Goal: Information Seeking & Learning: Check status

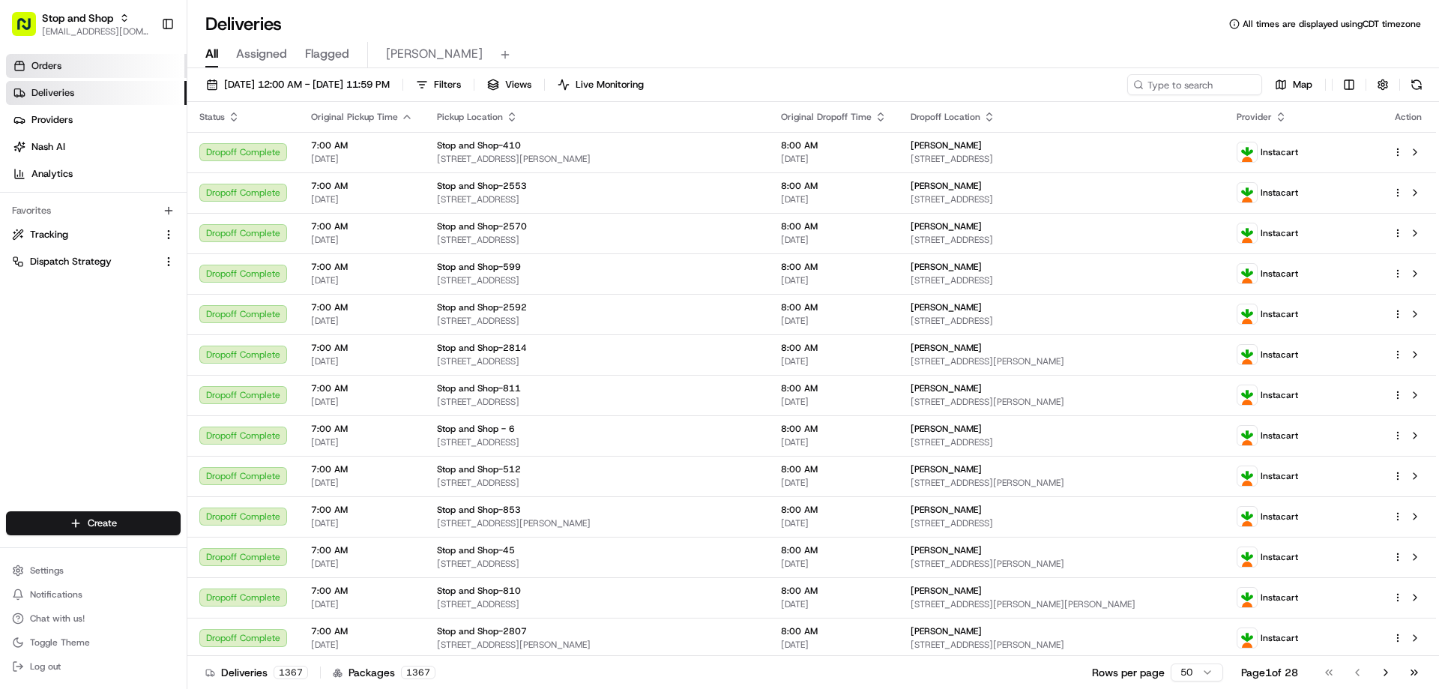
click at [50, 69] on span "Orders" at bounding box center [46, 65] width 30 height 13
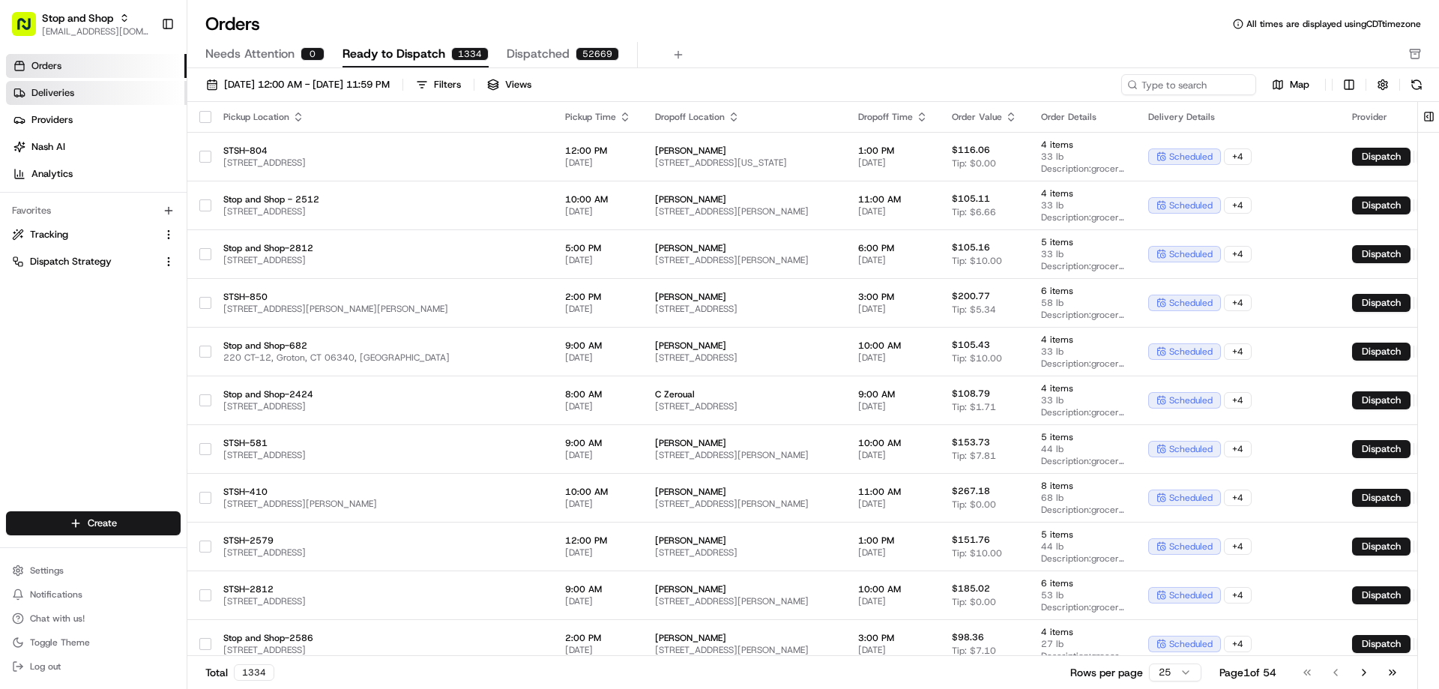
click at [58, 94] on span "Deliveries" at bounding box center [52, 92] width 43 height 13
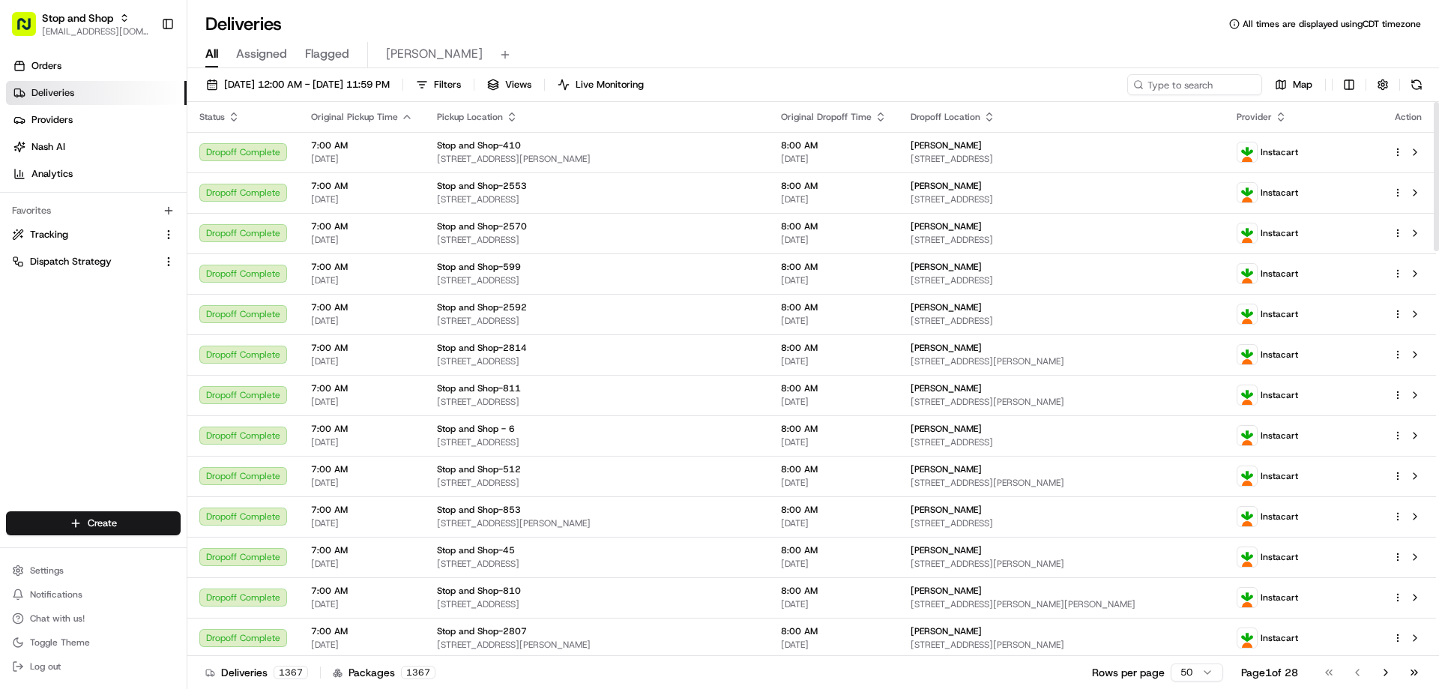
click at [1287, 122] on icon "button" at bounding box center [1281, 117] width 12 height 12
click at [1232, 50] on div "All Assigned Flagged Nelson" at bounding box center [813, 55] width 1252 height 26
click at [461, 84] on span "Filters" at bounding box center [447, 84] width 27 height 13
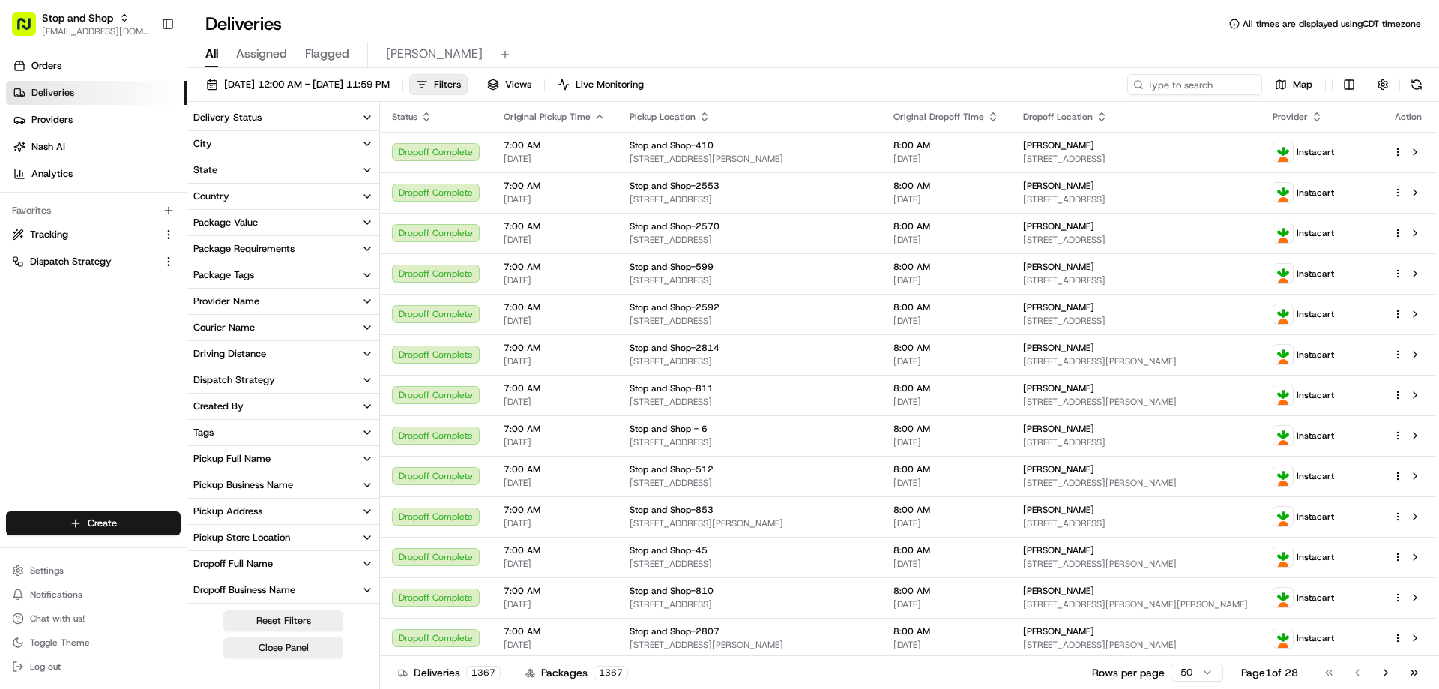
click at [262, 301] on button "Provider Name" at bounding box center [283, 301] width 192 height 25
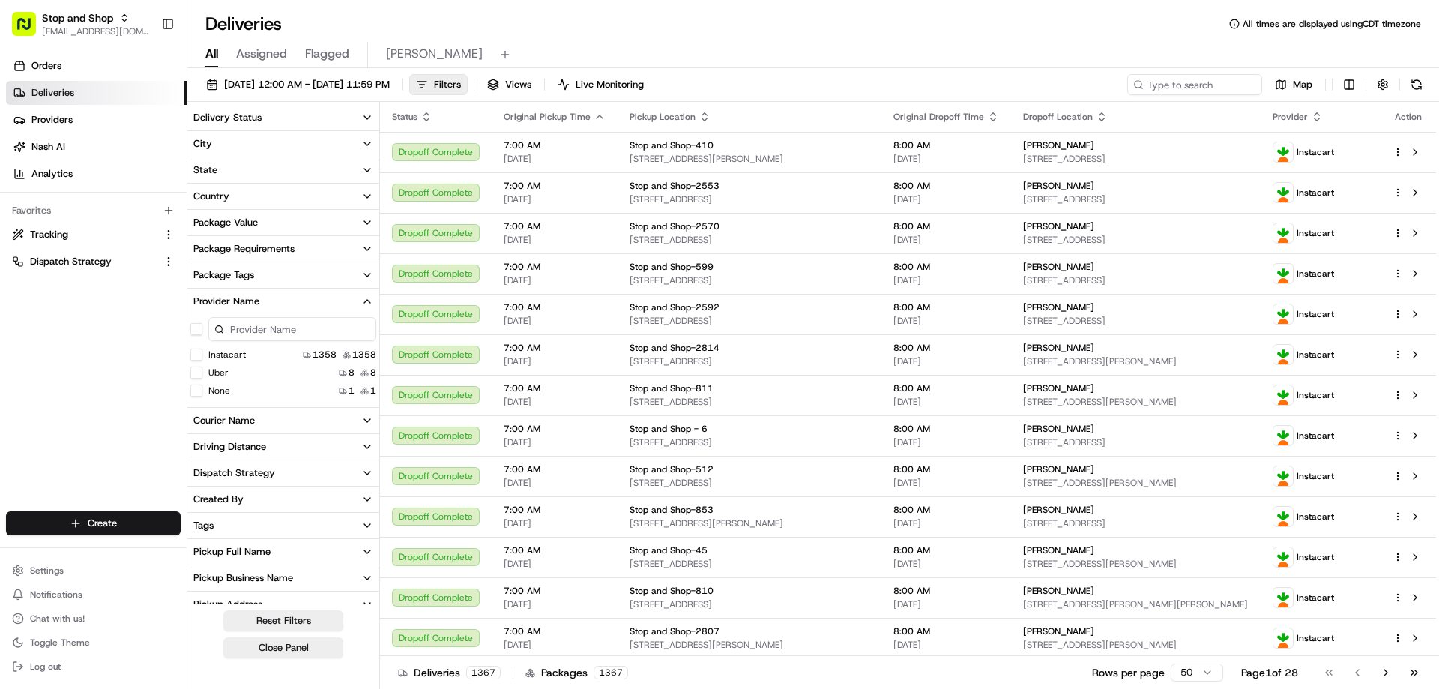
click at [198, 375] on button "Uber" at bounding box center [196, 373] width 12 height 12
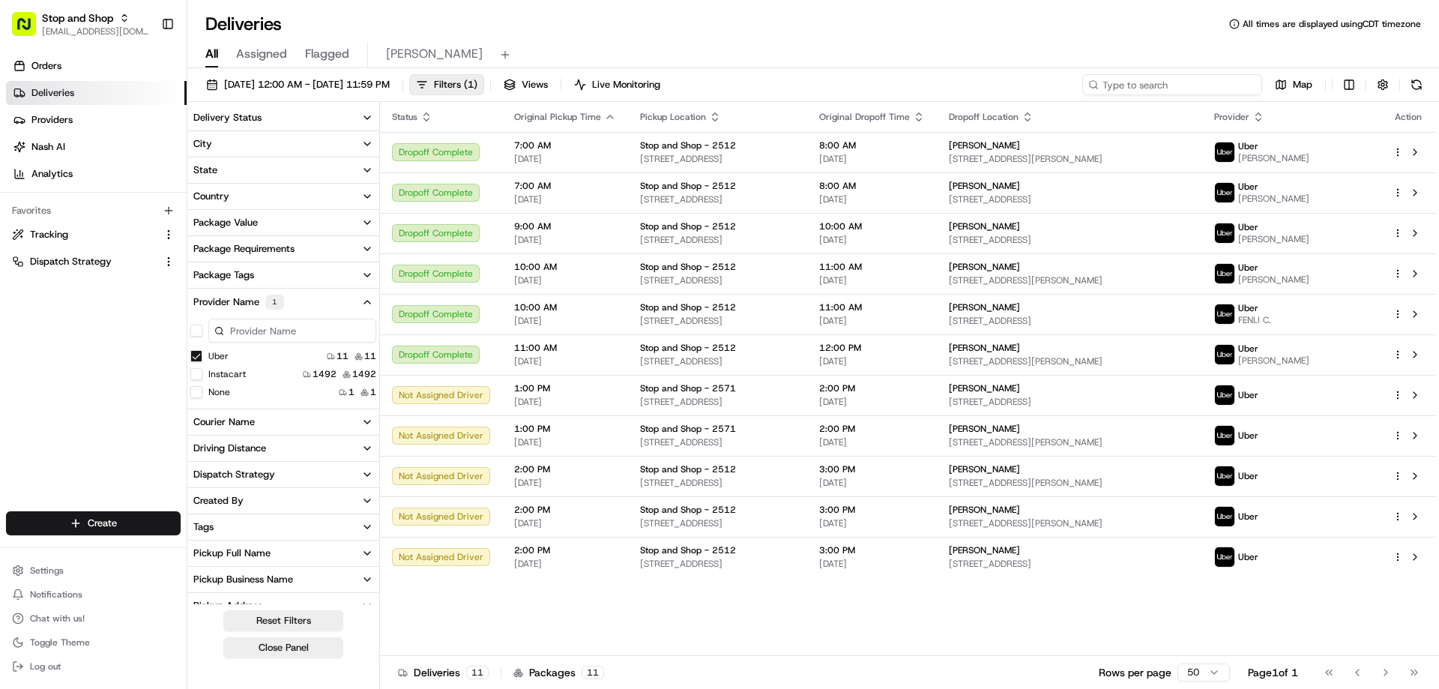
click at [1185, 88] on input at bounding box center [1173, 84] width 180 height 21
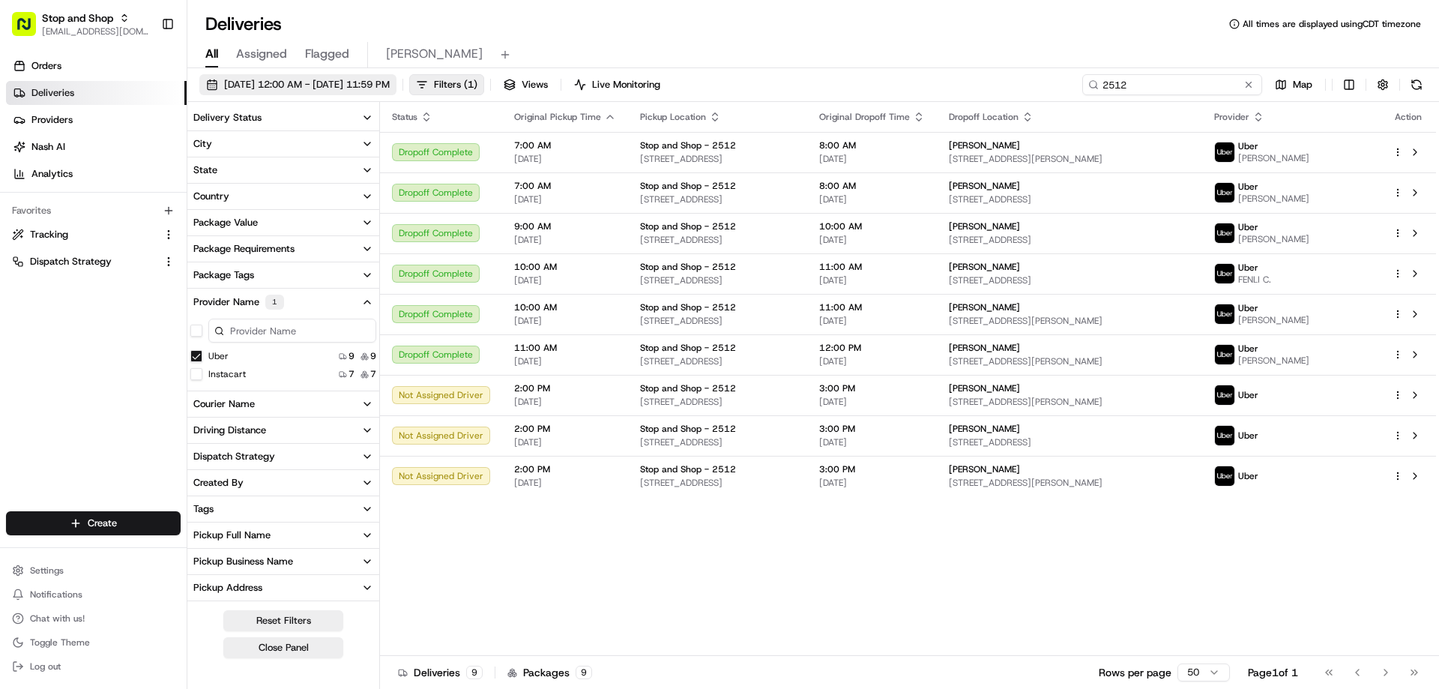
type input "2512"
click at [390, 90] on span "08/21/2025 12:00 AM - 08/21/2025 11:59 PM" at bounding box center [307, 84] width 166 height 13
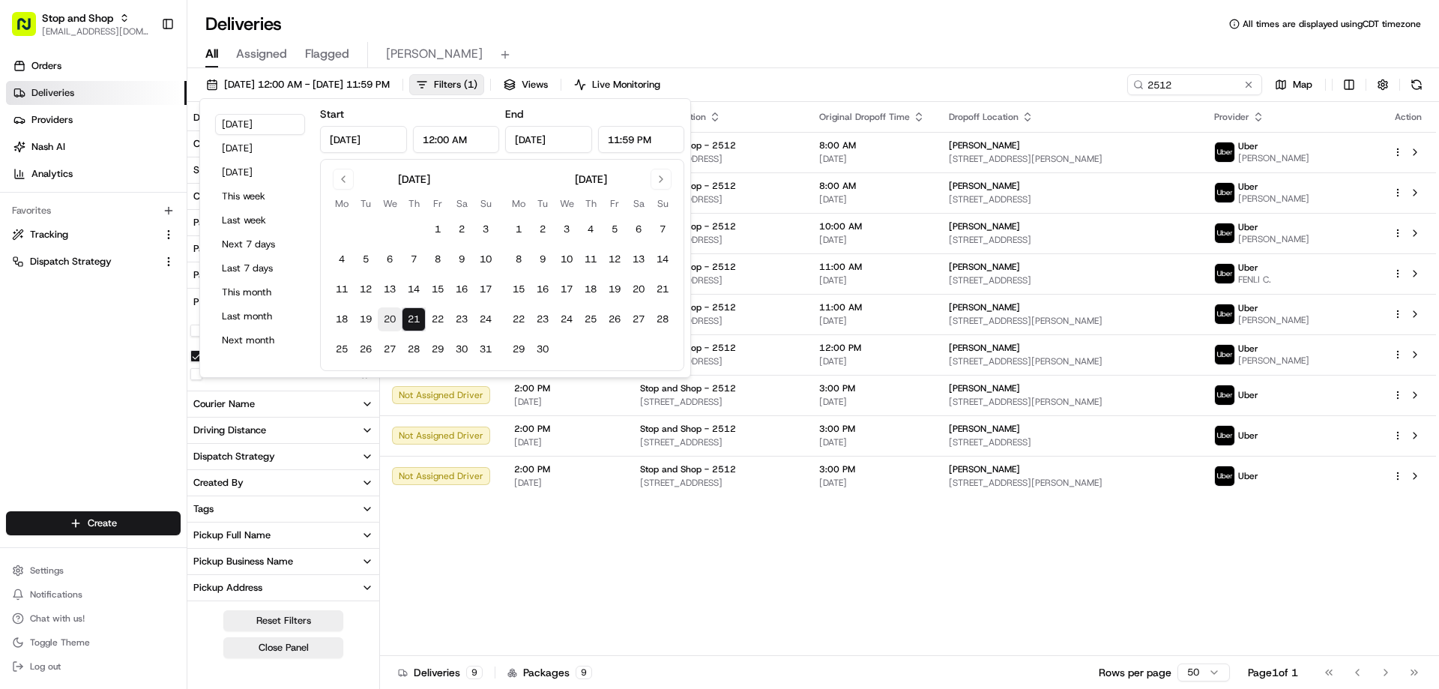
click at [388, 316] on button "20" at bounding box center [390, 319] width 24 height 24
type input "Aug 20, 2025"
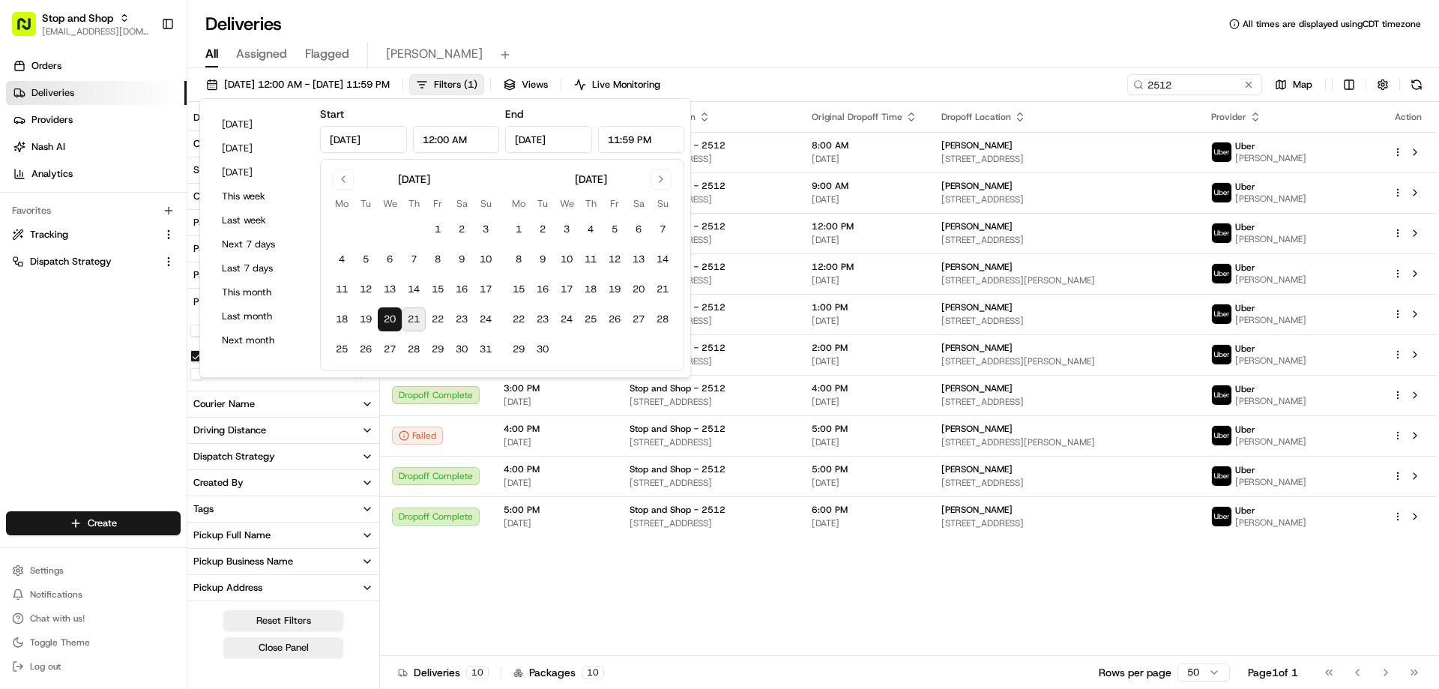
click at [547, 22] on div "Deliveries All times are displayed using CDT timezone" at bounding box center [813, 24] width 1252 height 24
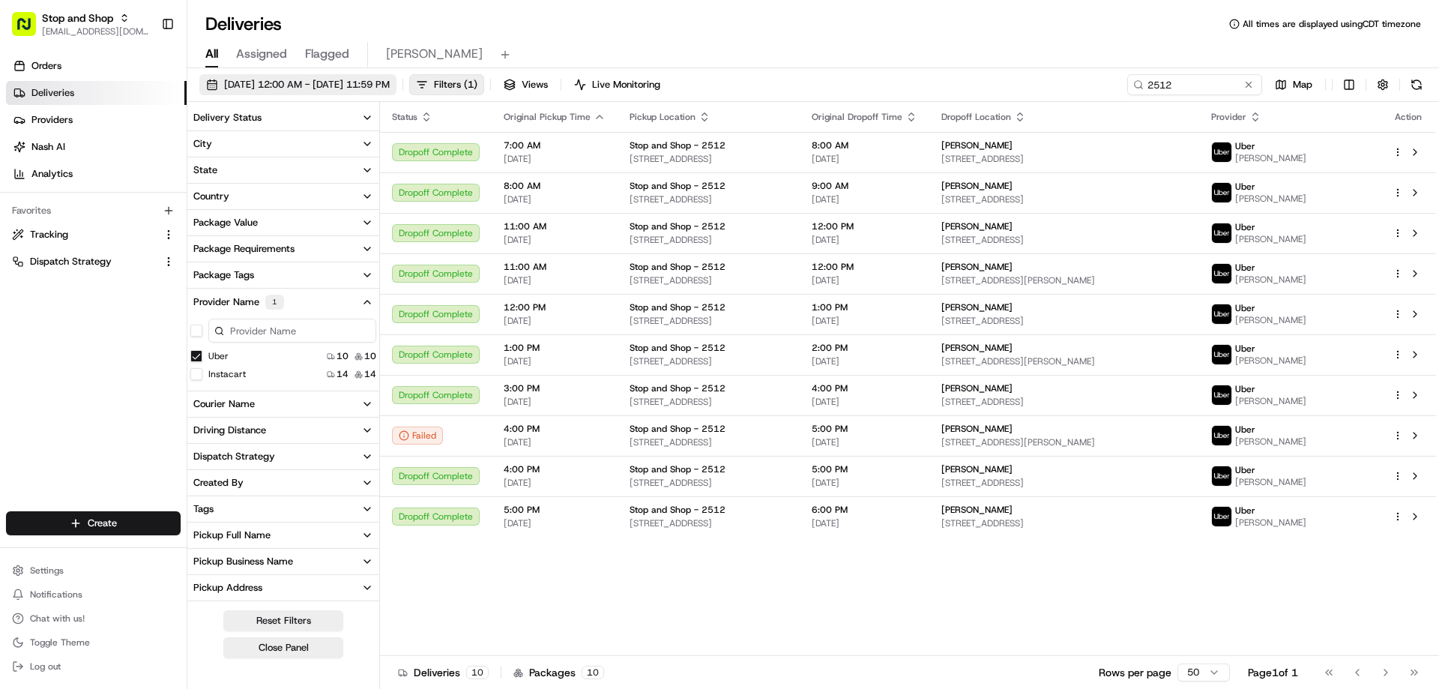
click at [335, 88] on span "08/20/2025 12:00 AM - 08/20/2025 11:59 PM" at bounding box center [307, 84] width 166 height 13
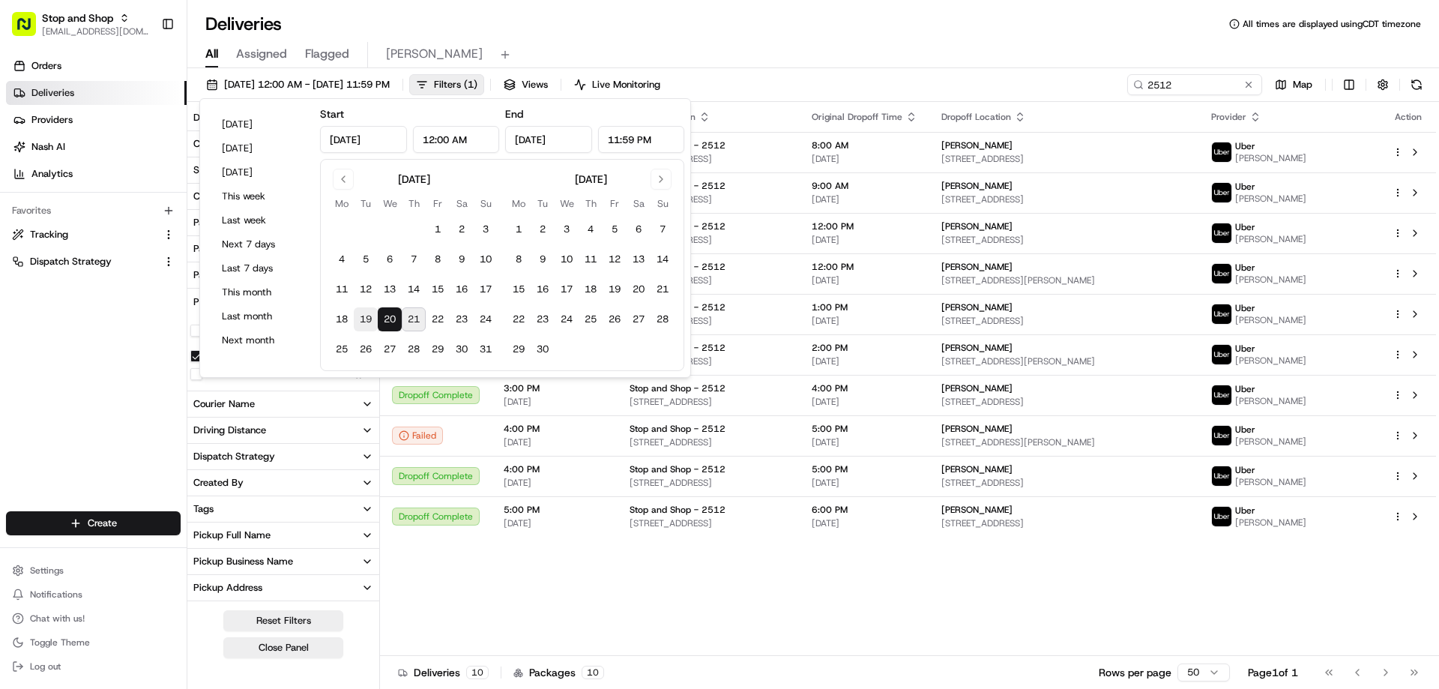
click at [365, 313] on button "19" at bounding box center [366, 319] width 24 height 24
type input "Aug 19, 2025"
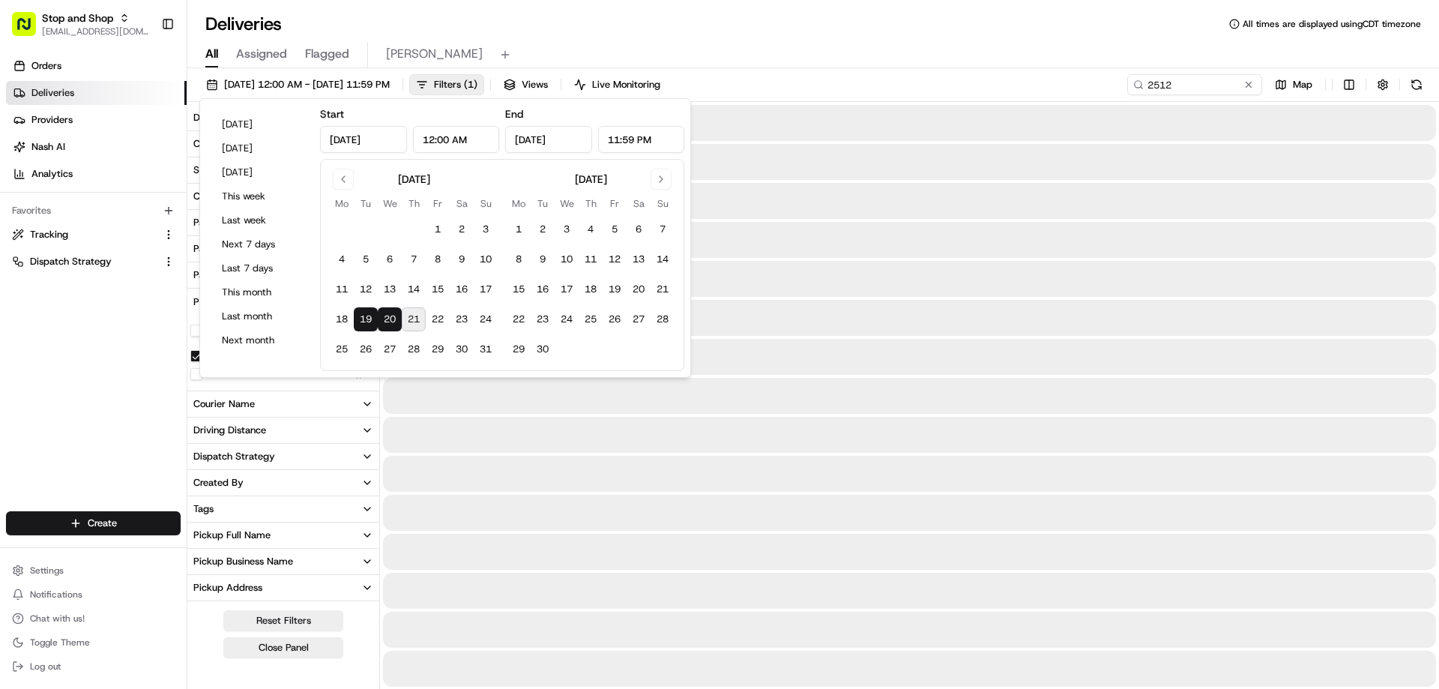
click at [365, 313] on button "19" at bounding box center [366, 319] width 24 height 24
type input "Aug 19, 2025"
click at [365, 313] on button "19" at bounding box center [366, 319] width 24 height 24
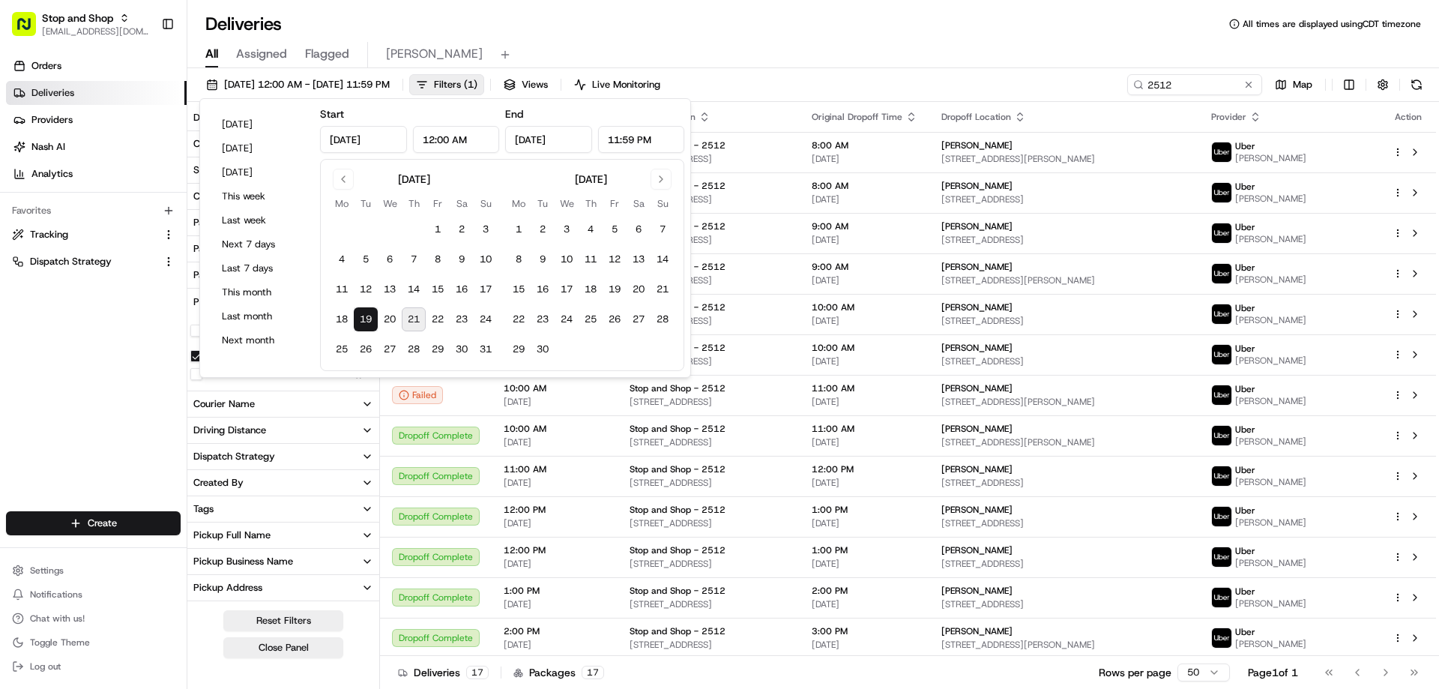
click at [771, 67] on div "All Assigned Flagged Nelson" at bounding box center [813, 55] width 1252 height 26
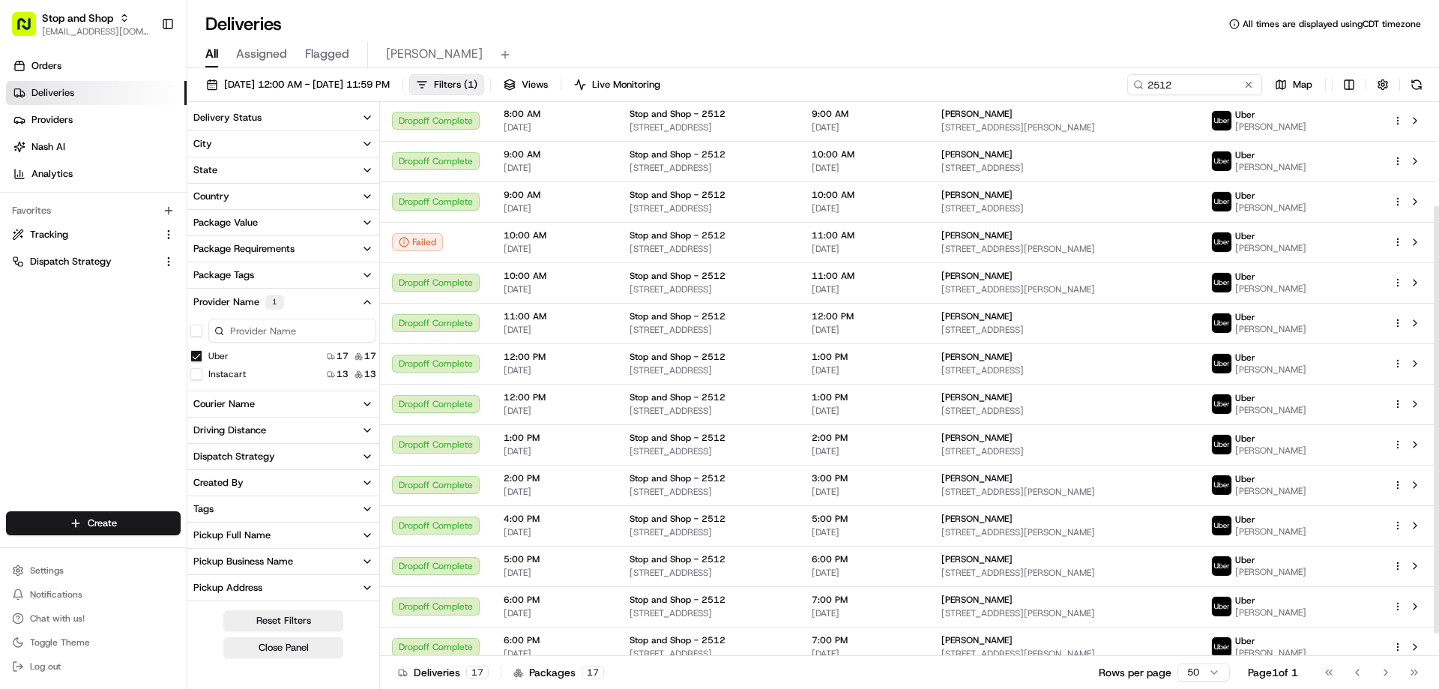
scroll to position [164, 0]
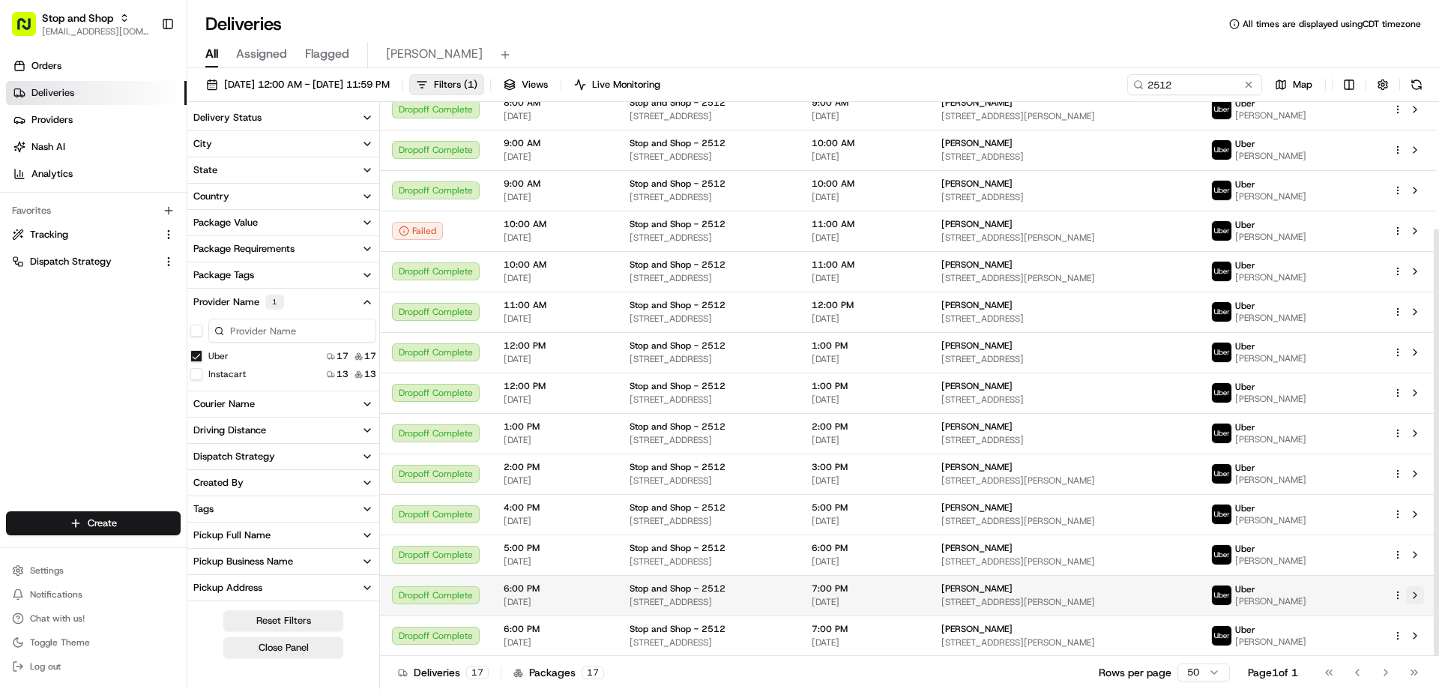
drag, startPoint x: 1437, startPoint y: 358, endPoint x: 1423, endPoint y: 589, distance: 232.1
click at [1434, 589] on div at bounding box center [1436, 442] width 5 height 427
click at [1383, 89] on button "button" at bounding box center [1383, 84] width 21 height 21
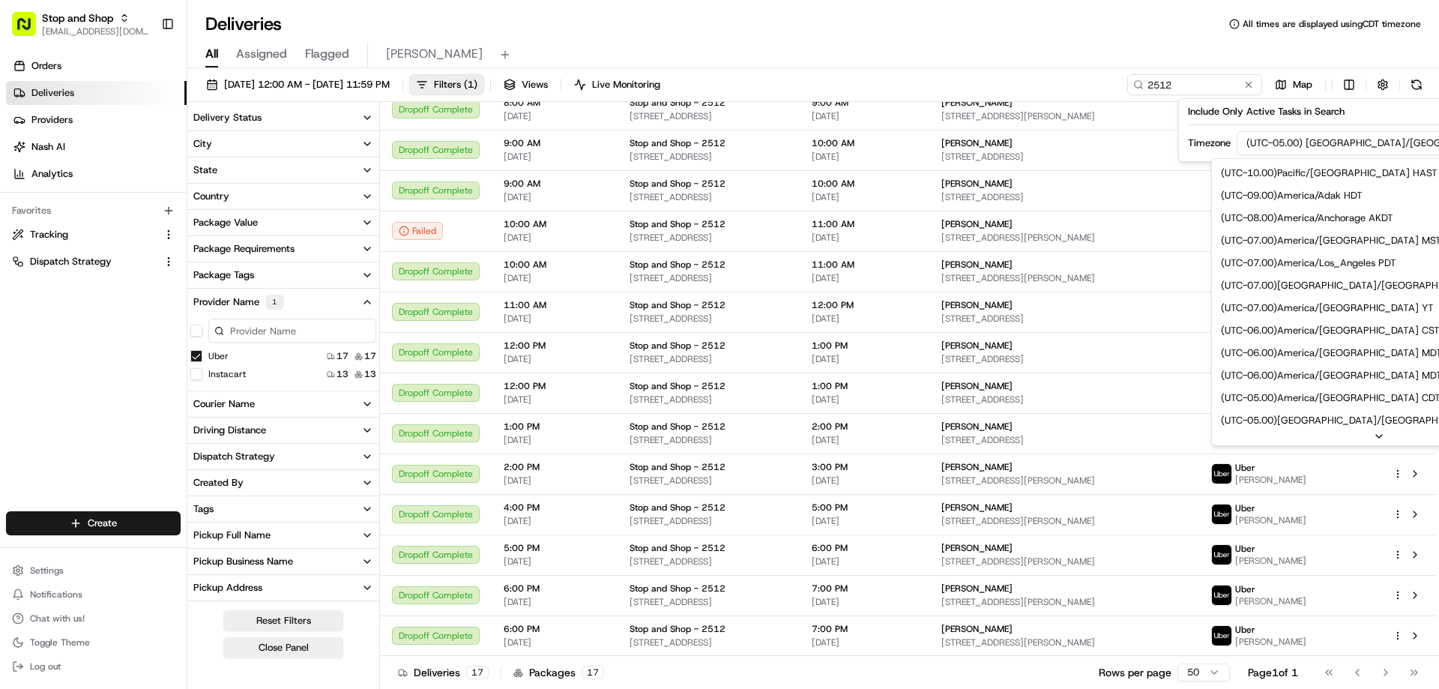
click at [1380, 145] on html "Stop and Shop nmelon@adusa.com Toggle Sidebar Orders Deliveries Providers Nash …" at bounding box center [719, 344] width 1439 height 689
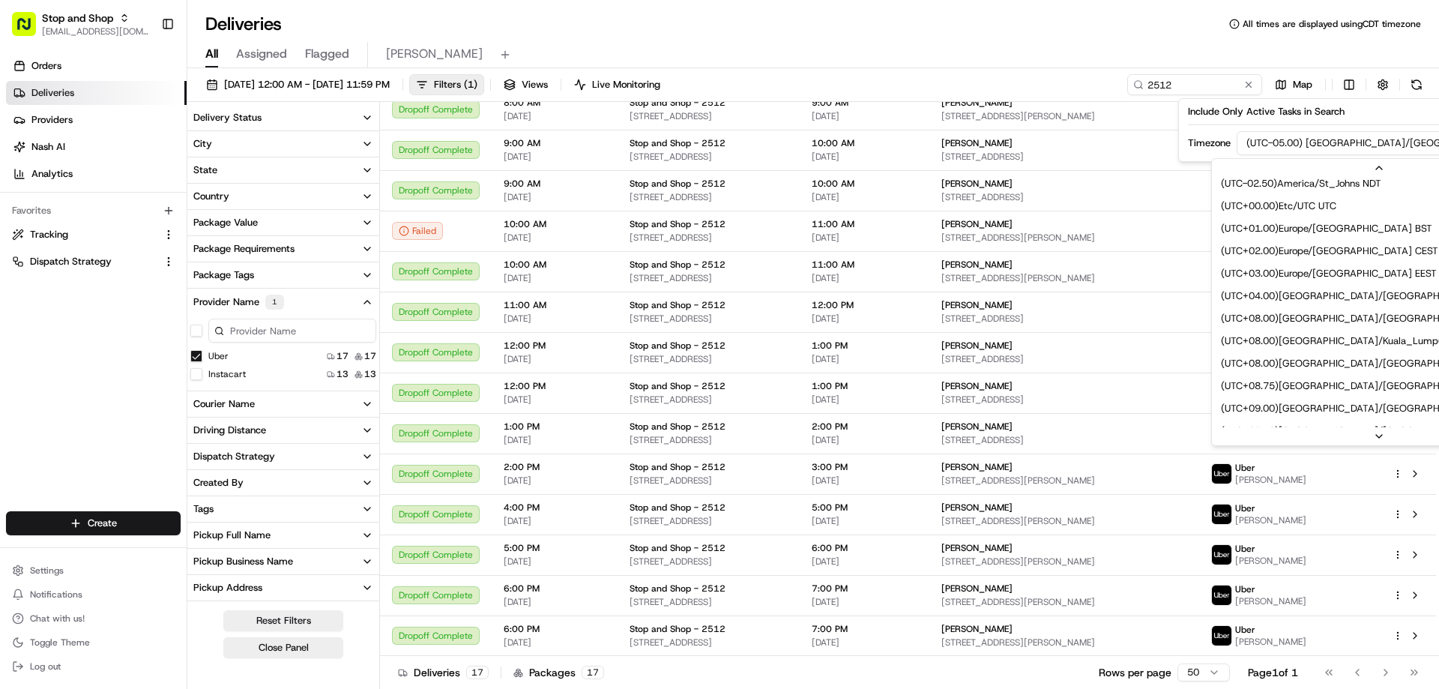
scroll to position [322, 0]
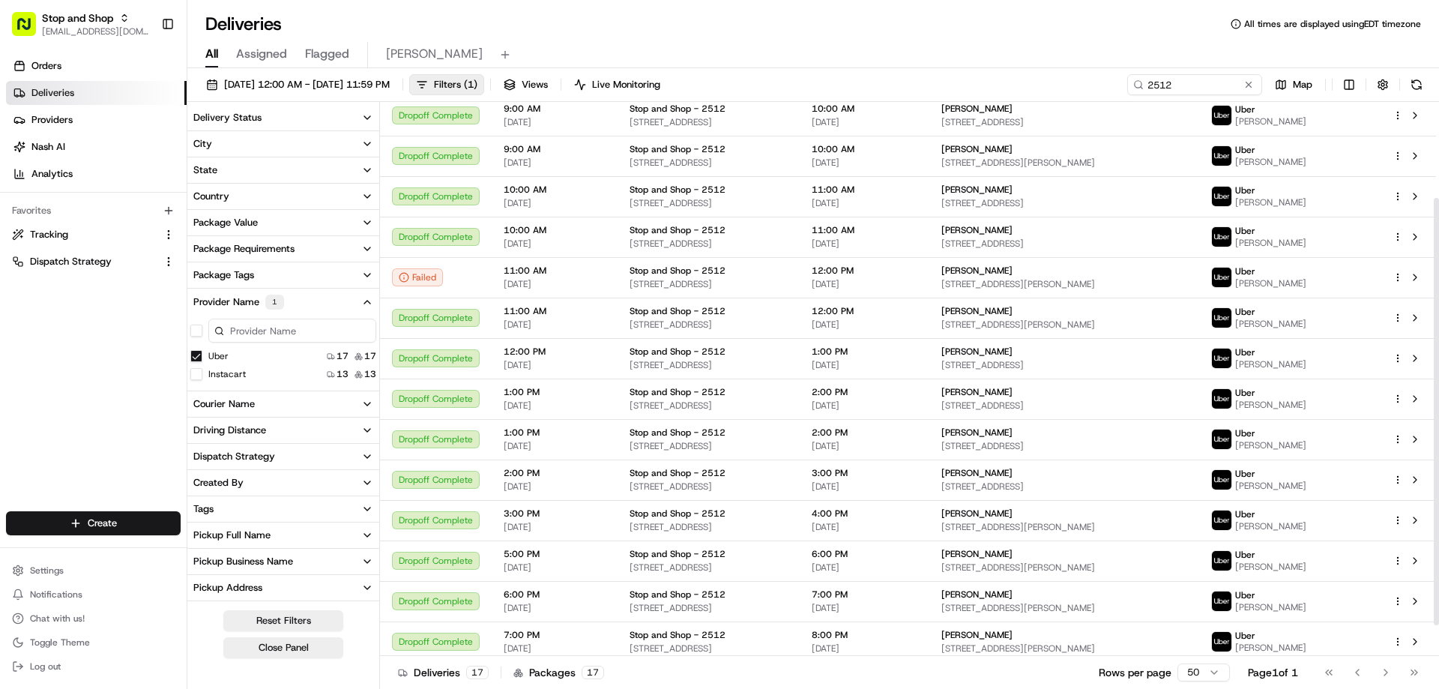
scroll to position [164, 0]
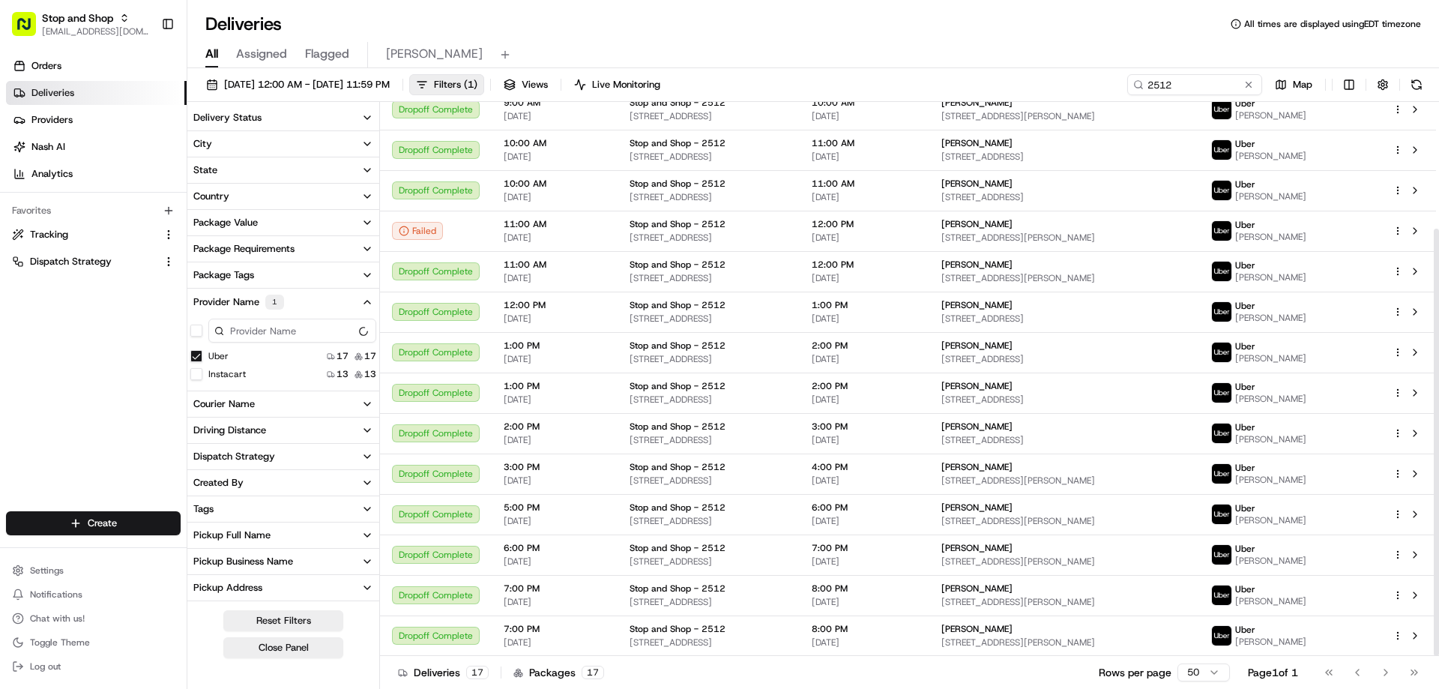
drag, startPoint x: 1436, startPoint y: 413, endPoint x: 1439, endPoint y: 631, distance: 218.2
click at [1439, 631] on div at bounding box center [1436, 442] width 5 height 427
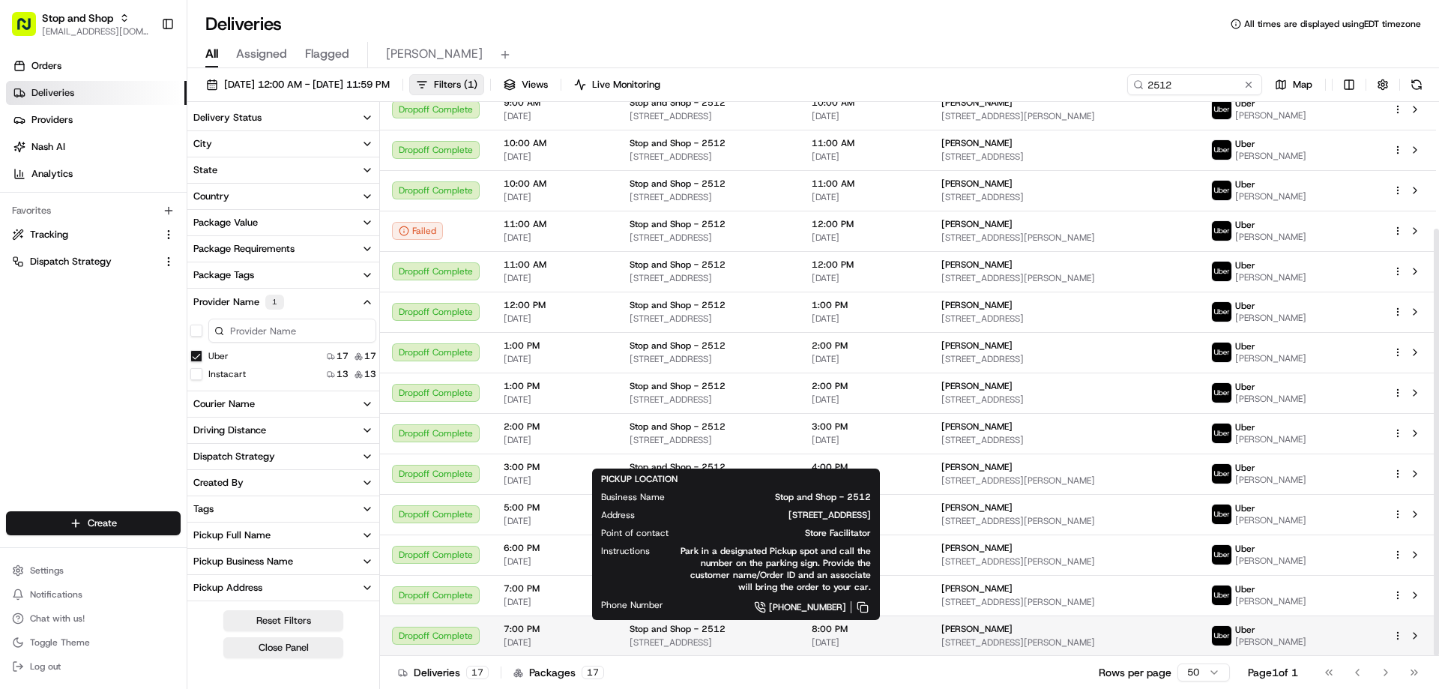
click at [759, 633] on div "Stop and Shop - 2512" at bounding box center [709, 629] width 158 height 12
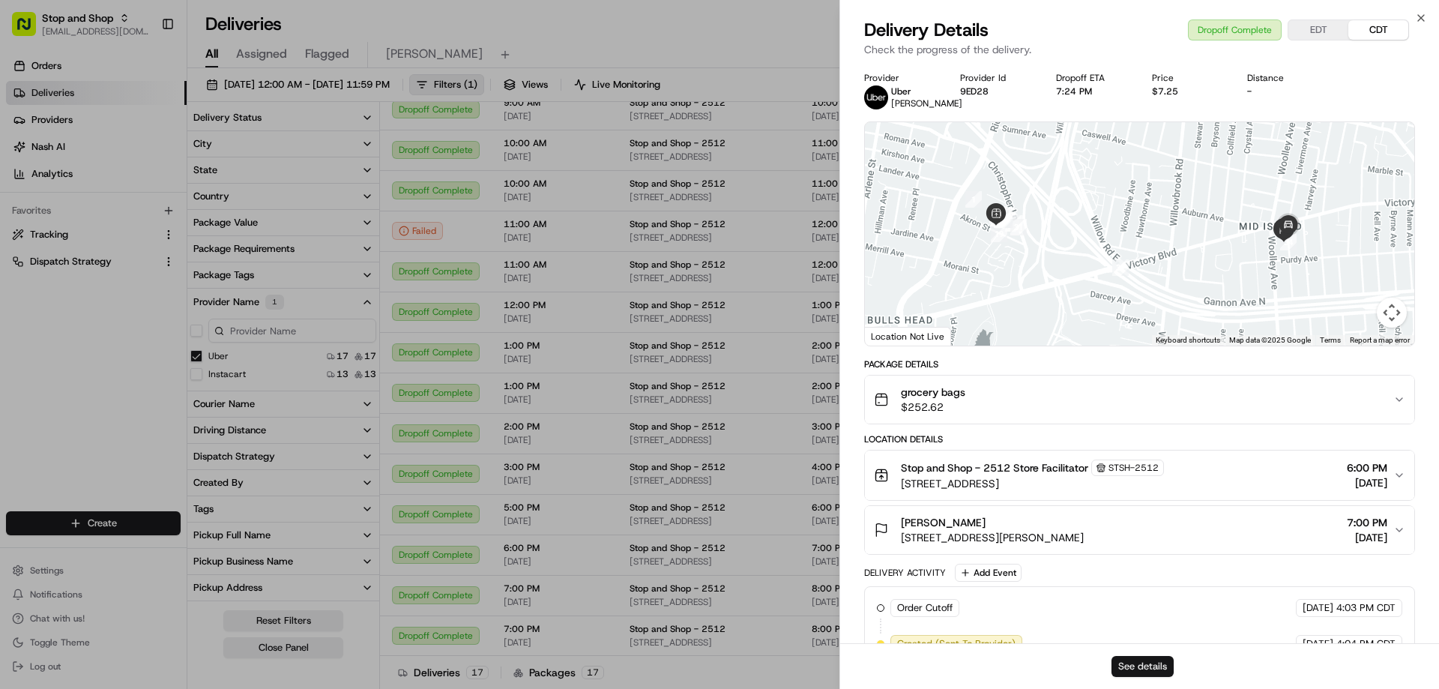
click at [1149, 666] on button "See details" at bounding box center [1143, 666] width 62 height 21
click at [1420, 20] on icon "button" at bounding box center [1421, 18] width 12 height 12
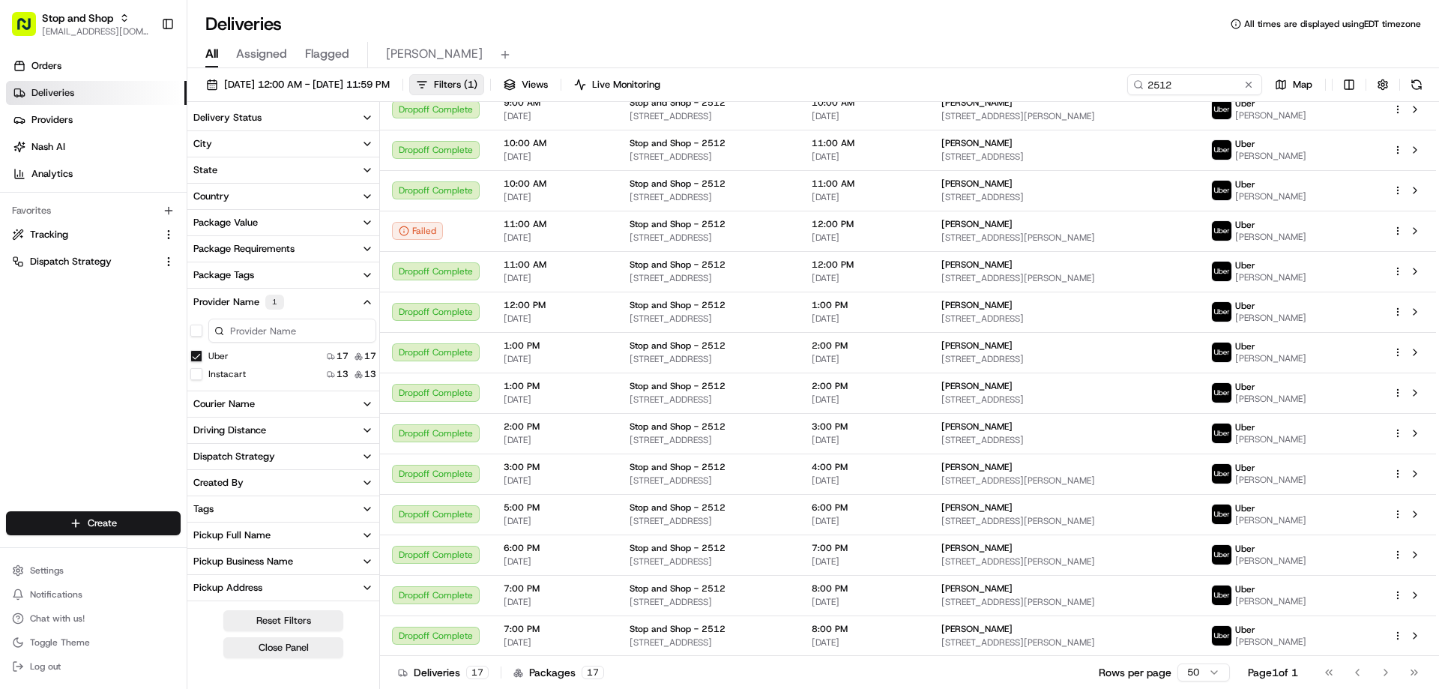
click at [58, 94] on span "Deliveries" at bounding box center [52, 92] width 43 height 13
click at [260, 87] on span "08/19/2025 12:00 AM - 08/19/2025 11:59 PM" at bounding box center [307, 84] width 166 height 13
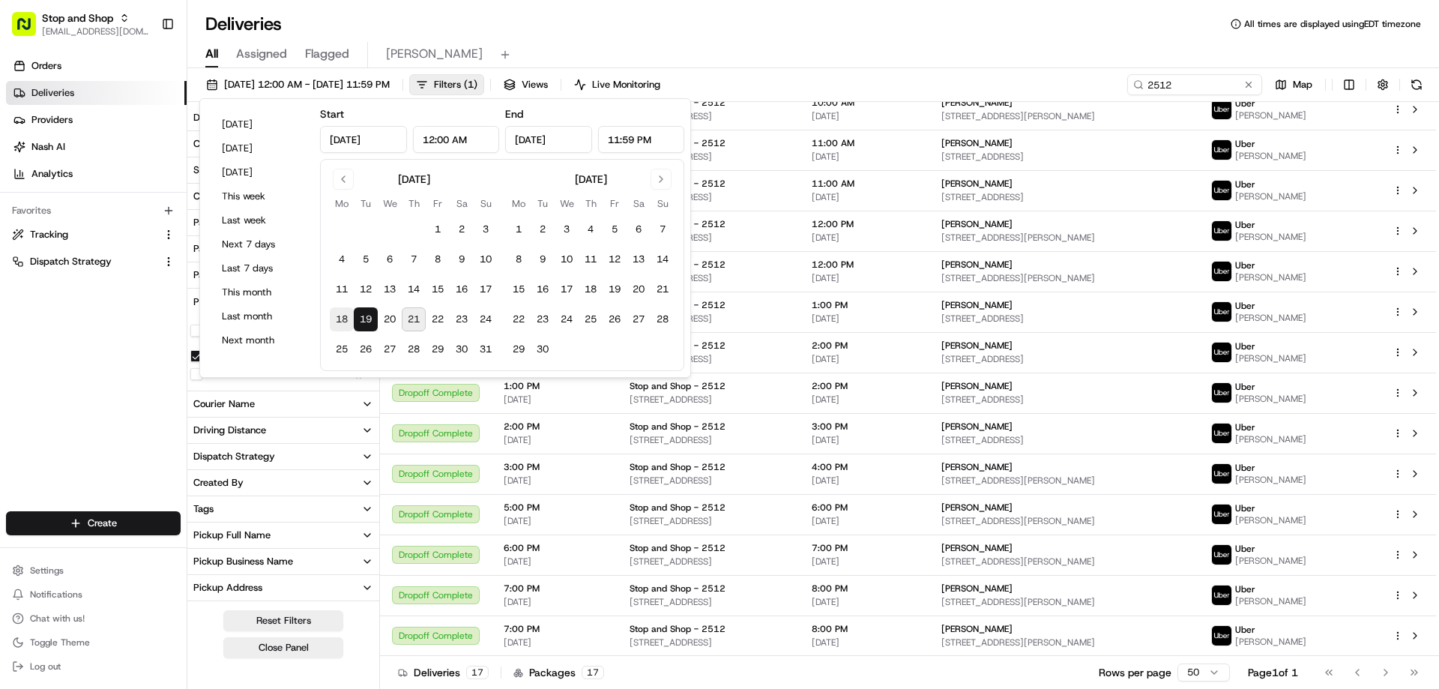
click at [342, 316] on button "18" at bounding box center [342, 319] width 24 height 24
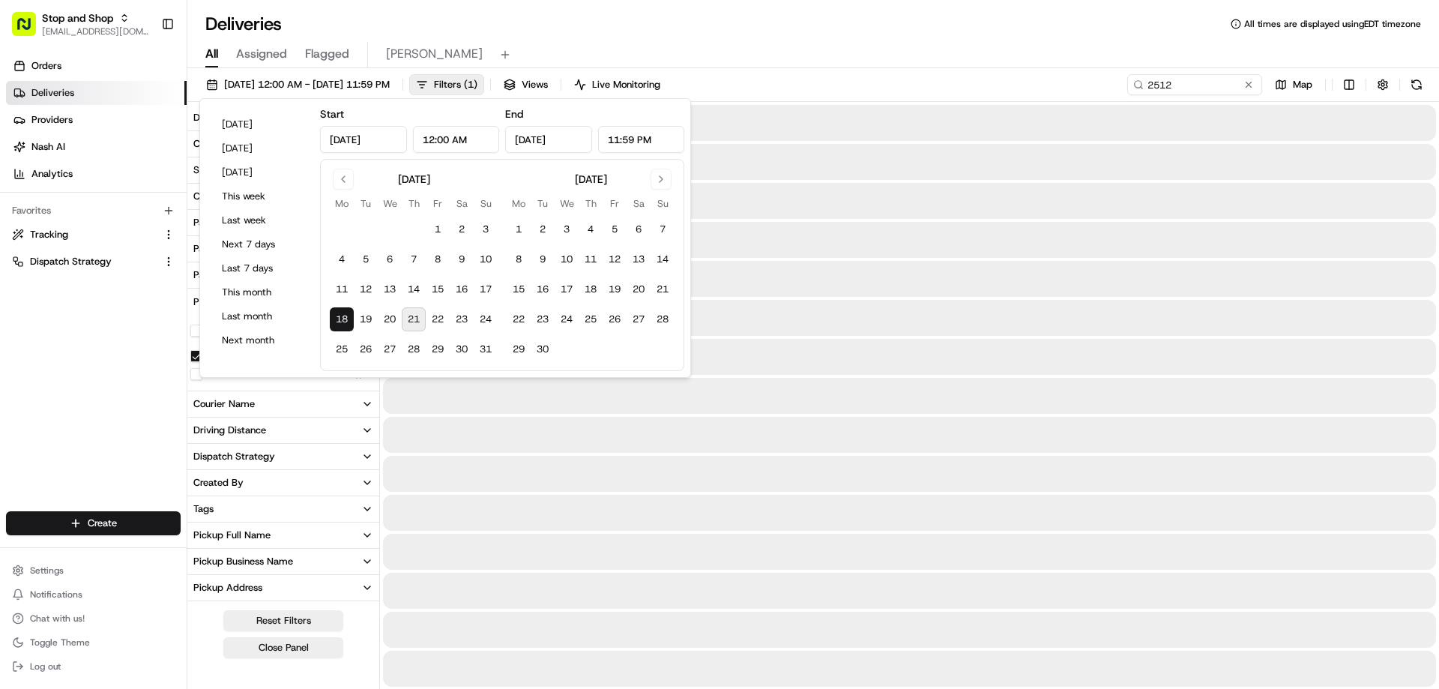
type input "Aug 18, 2025"
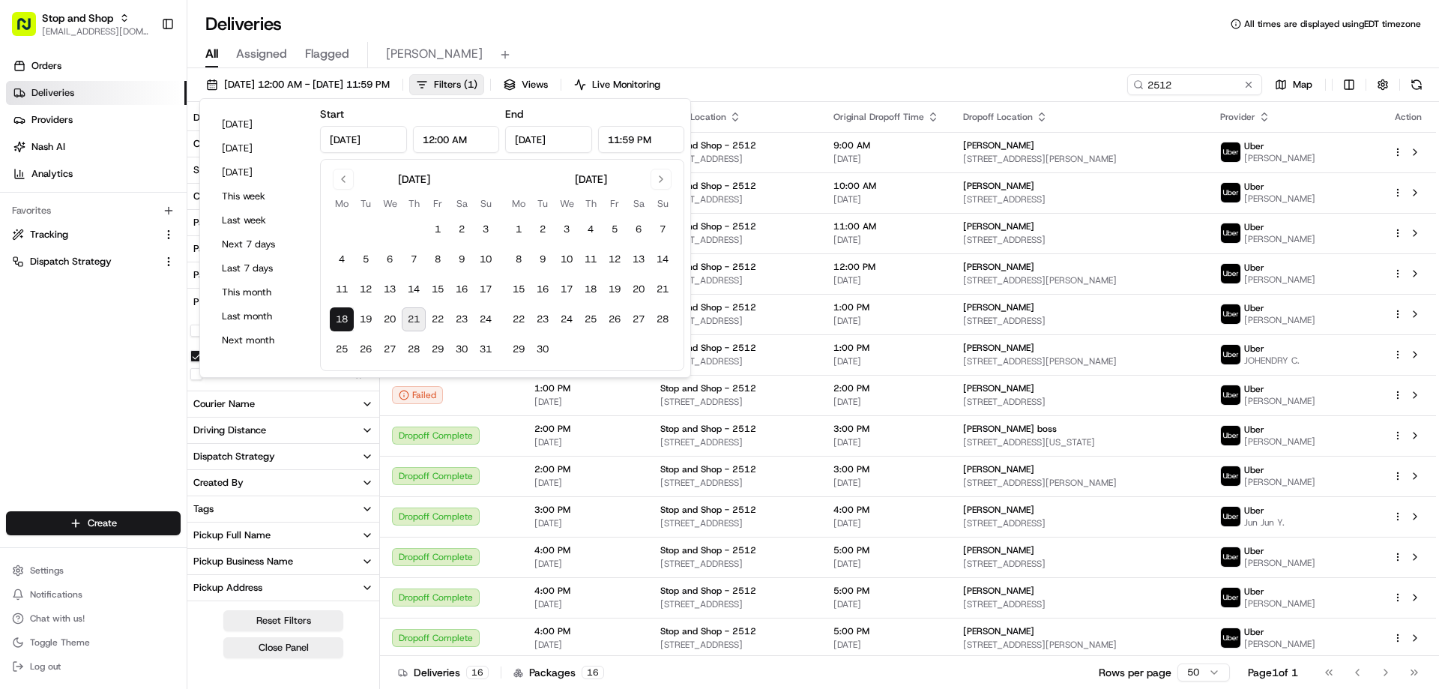
click at [416, 320] on button "21" at bounding box center [414, 319] width 24 height 24
type input "Aug 21, 2025"
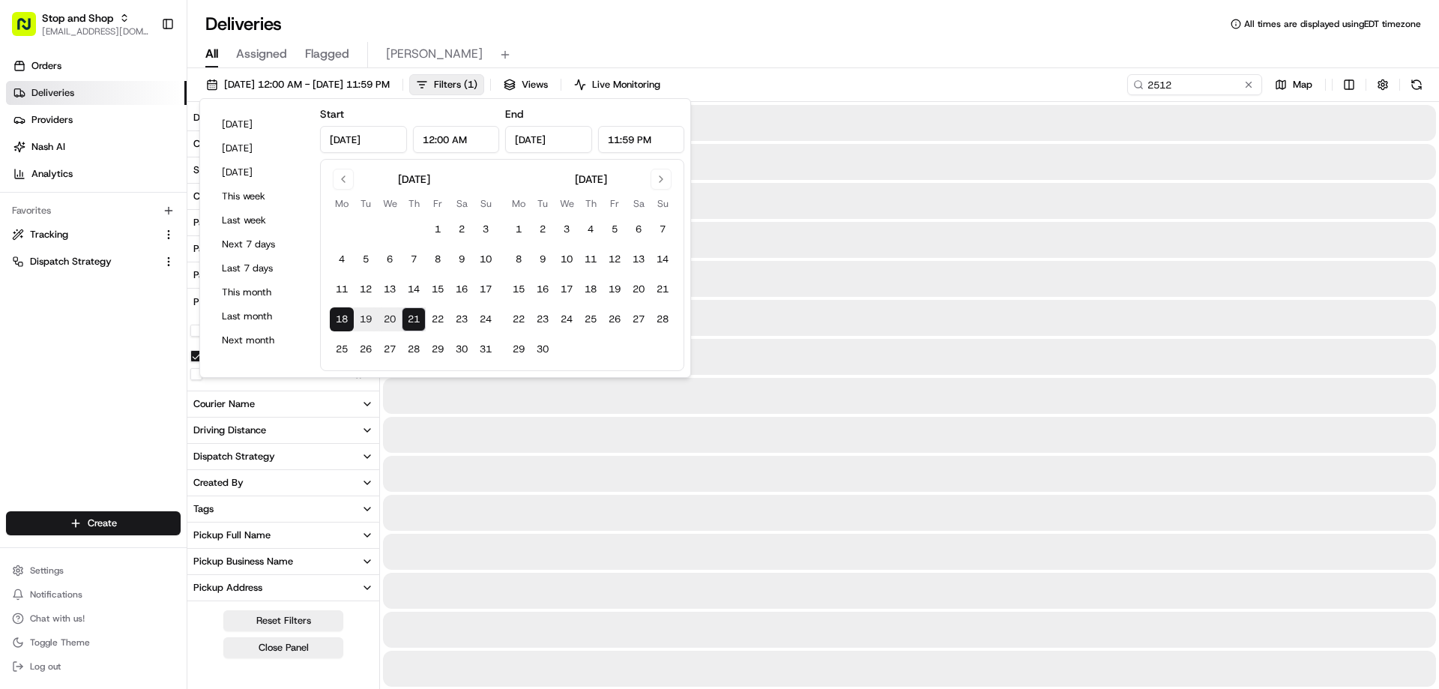
click at [793, 50] on div "All Assigned Flagged Nelson" at bounding box center [813, 55] width 1252 height 26
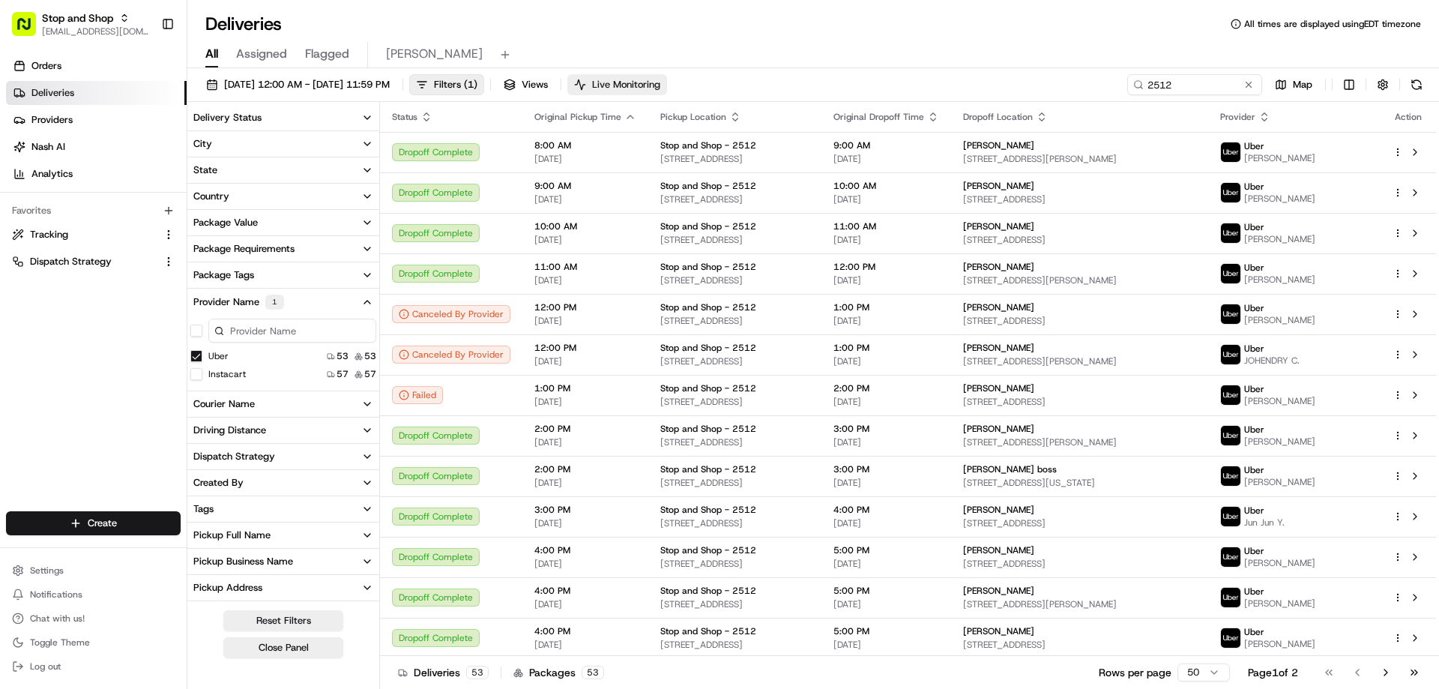
click at [661, 90] on span "Live Monitoring" at bounding box center [626, 84] width 68 height 13
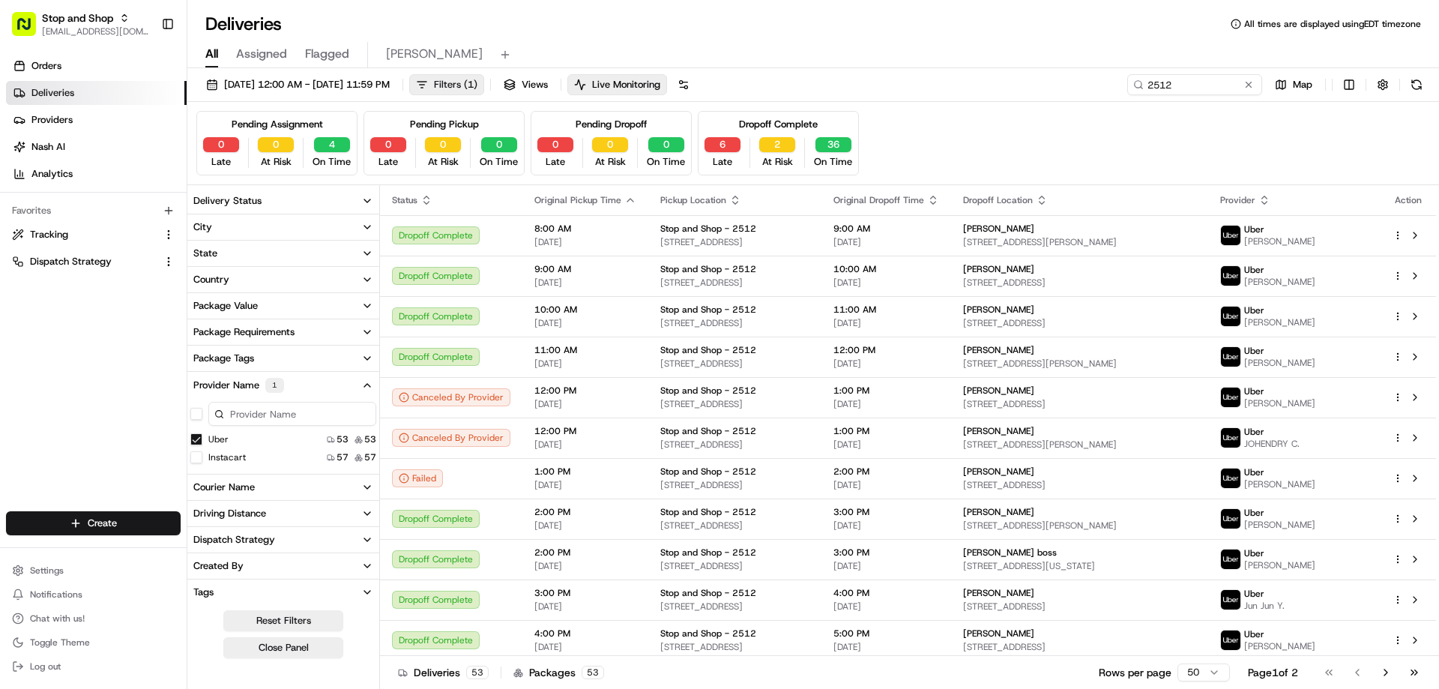
click at [484, 85] on button "Filters ( 1 )" at bounding box center [446, 84] width 75 height 21
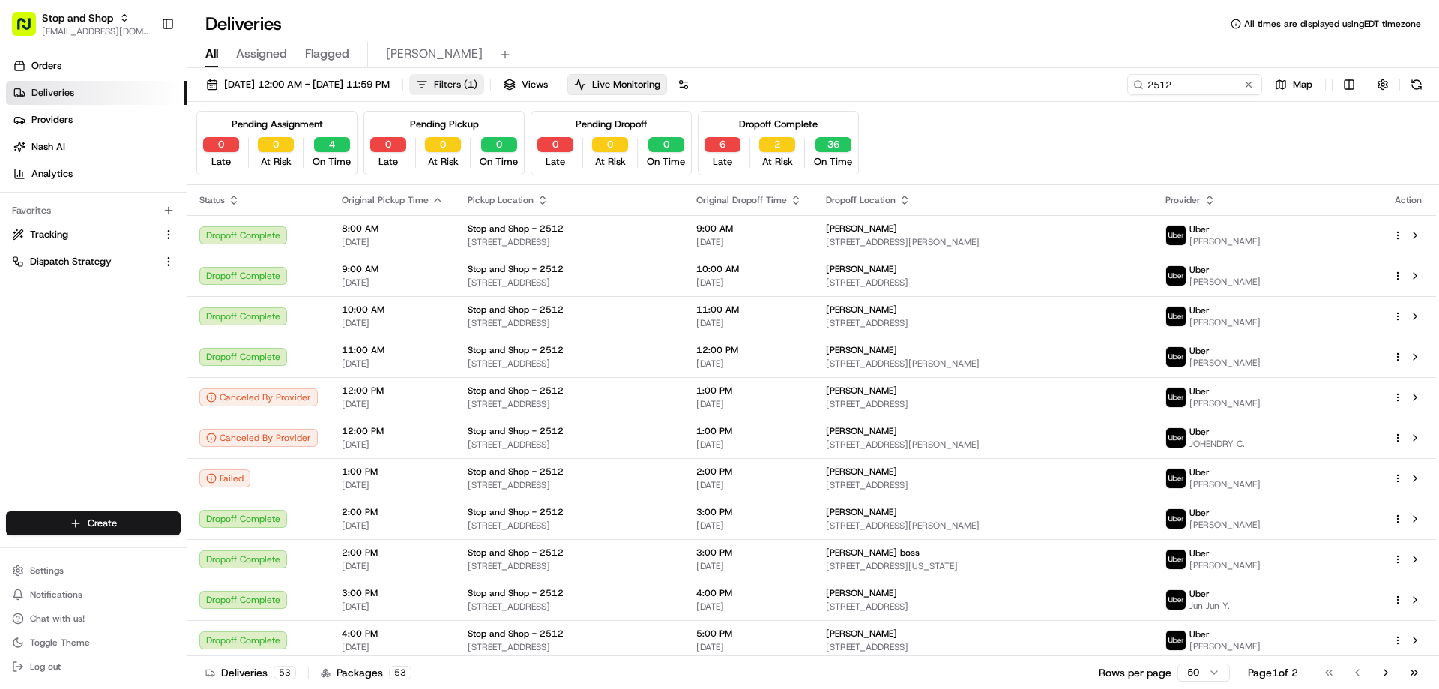
click at [484, 85] on button "Filters ( 1 )" at bounding box center [446, 84] width 75 height 21
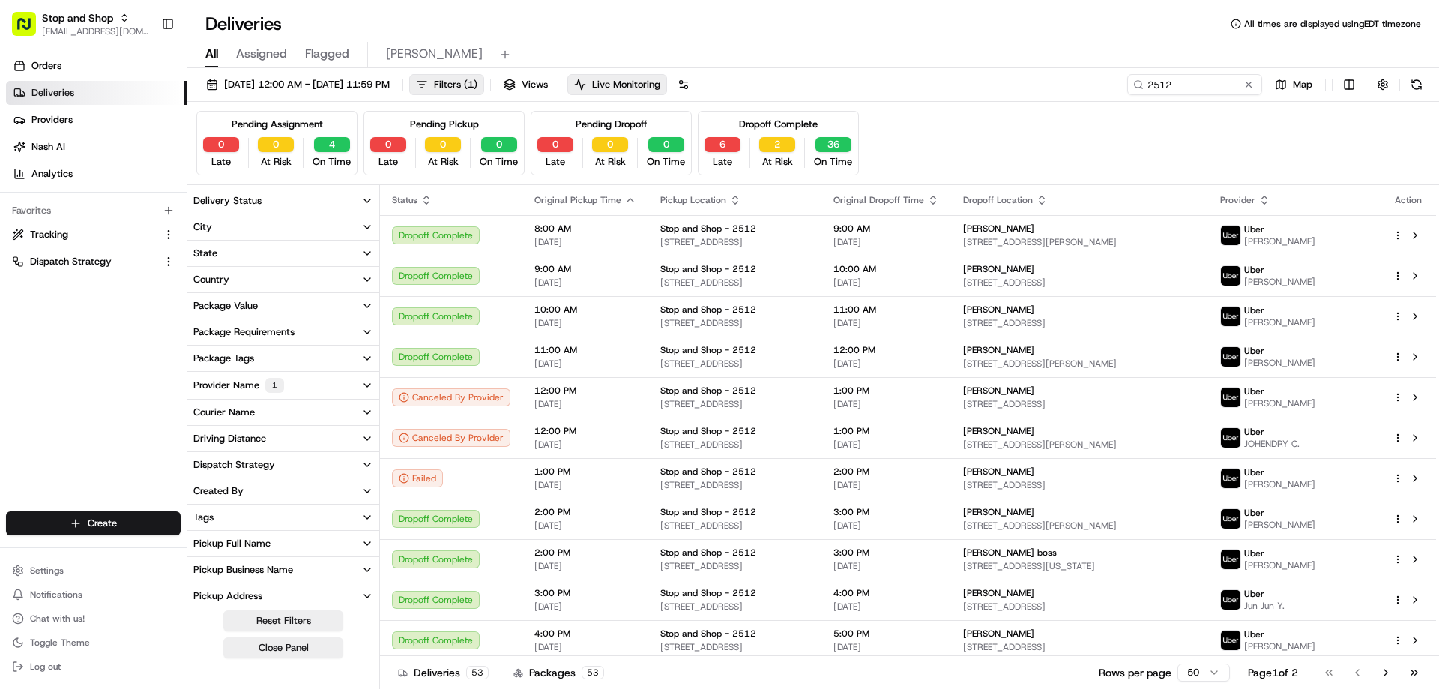
click at [262, 202] on button "Delivery Status" at bounding box center [283, 200] width 192 height 25
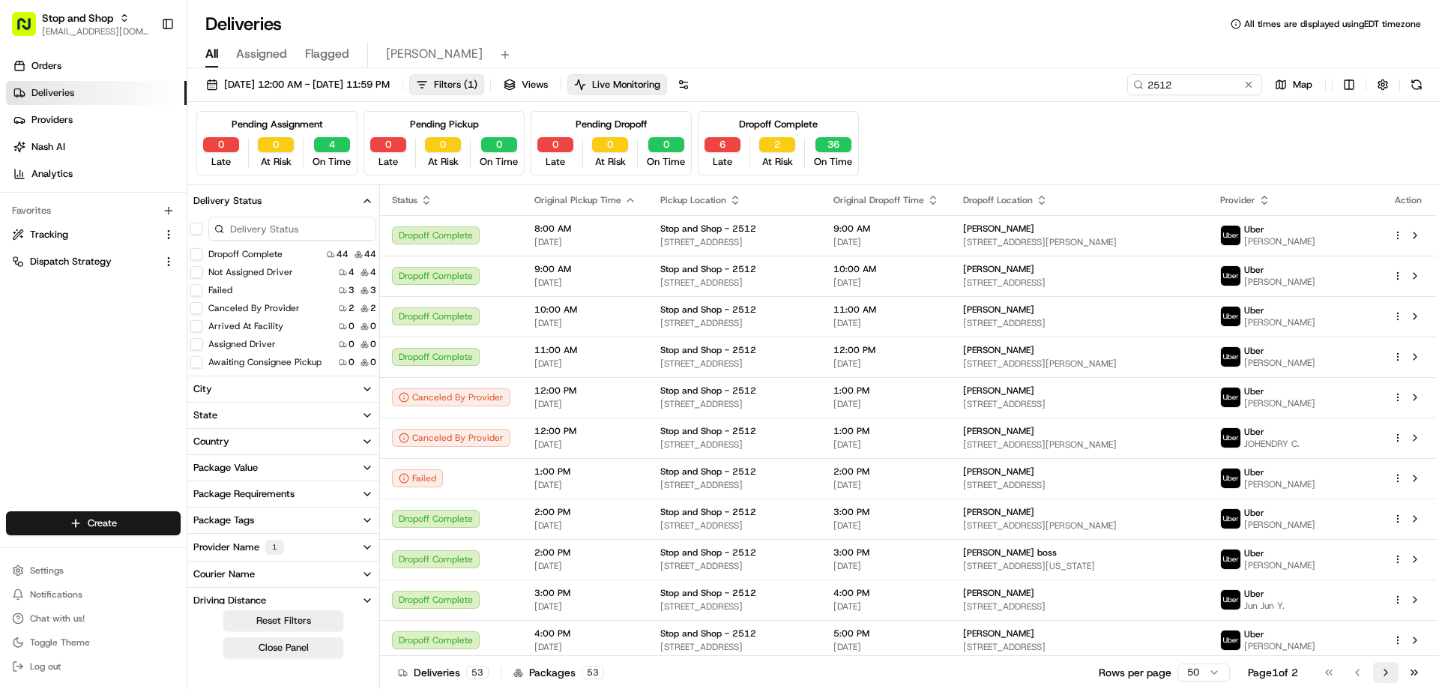
click at [1385, 669] on button "Go to next page" at bounding box center [1385, 672] width 25 height 21
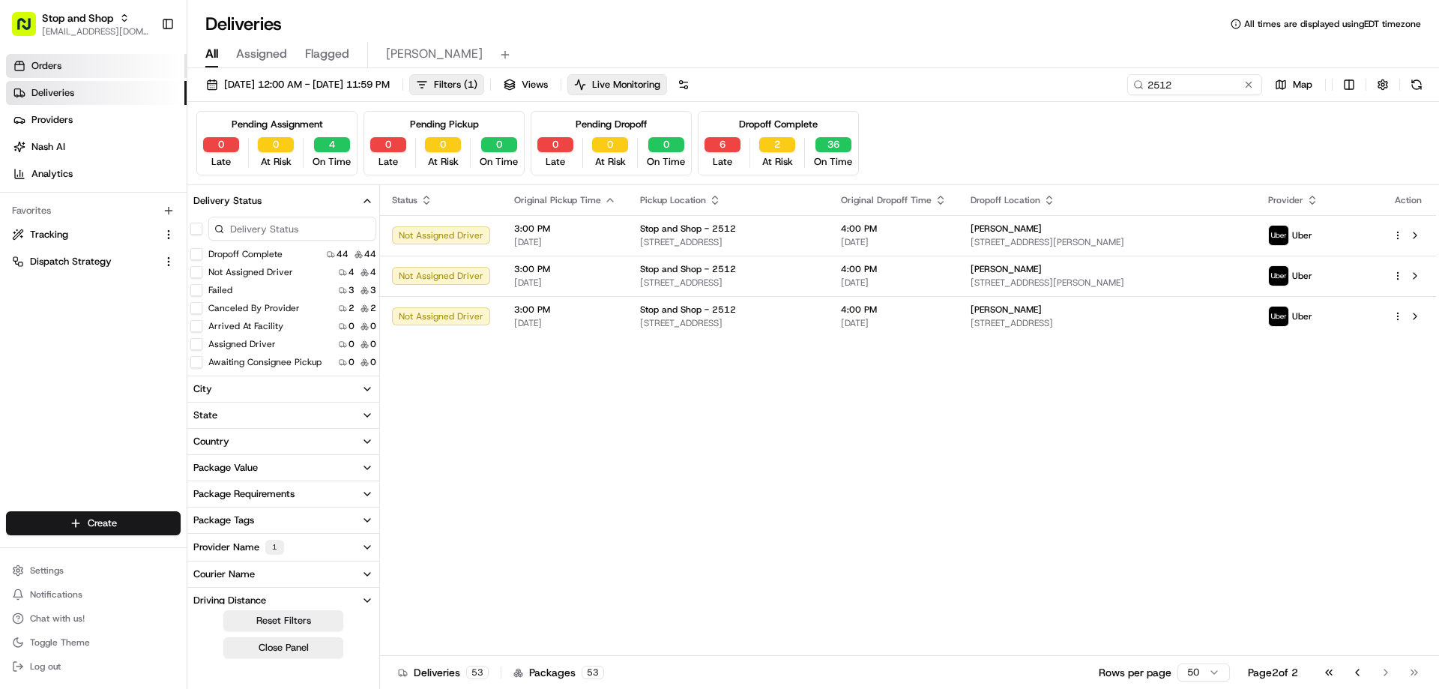
click at [46, 67] on span "Orders" at bounding box center [46, 65] width 30 height 13
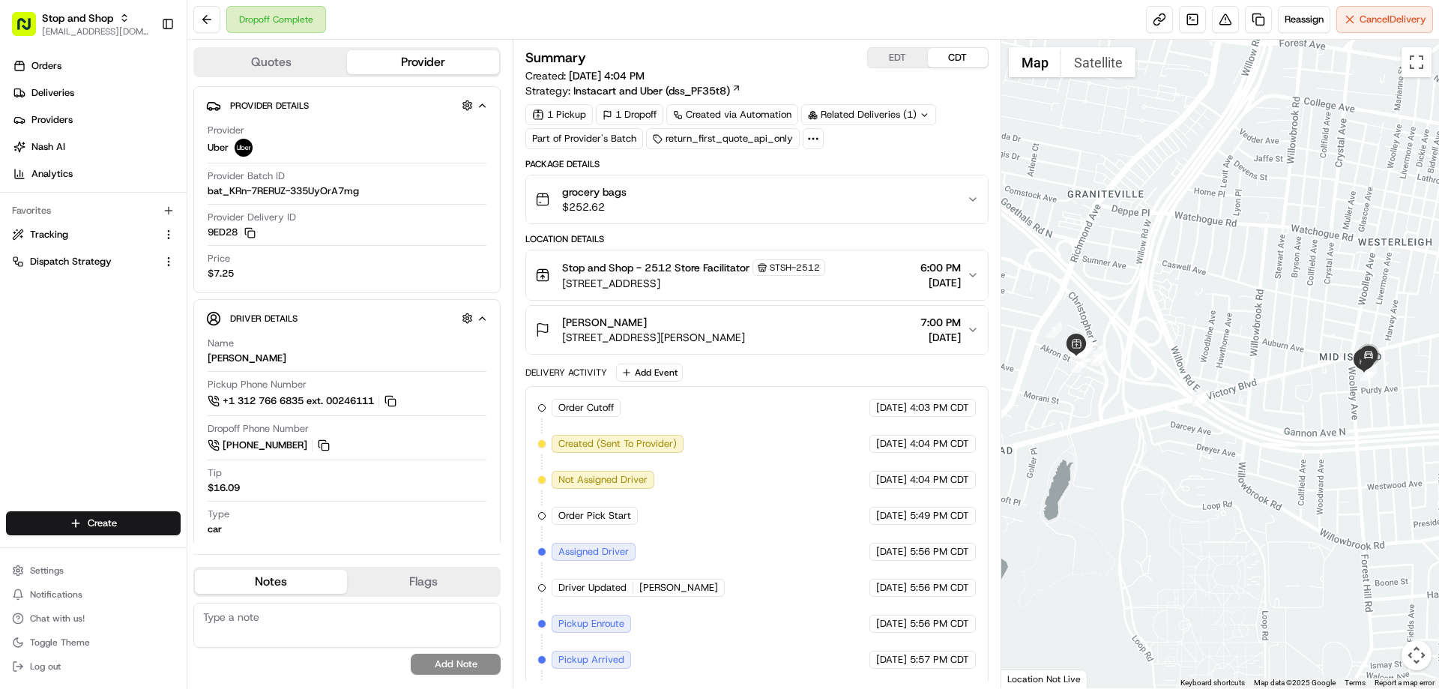
drag, startPoint x: 991, startPoint y: 561, endPoint x: 990, endPoint y: 678, distance: 117.0
click at [990, 678] on div "Summary EDT CDT Created: [DATE] 4:04 PM Strategy: Instacart and Uber (dss_PF35t…" at bounding box center [757, 364] width 488 height 649
click at [972, 338] on button "[PERSON_NAME] [STREET_ADDRESS][PERSON_NAME] 7:00 PM [DATE]" at bounding box center [756, 330] width 461 height 48
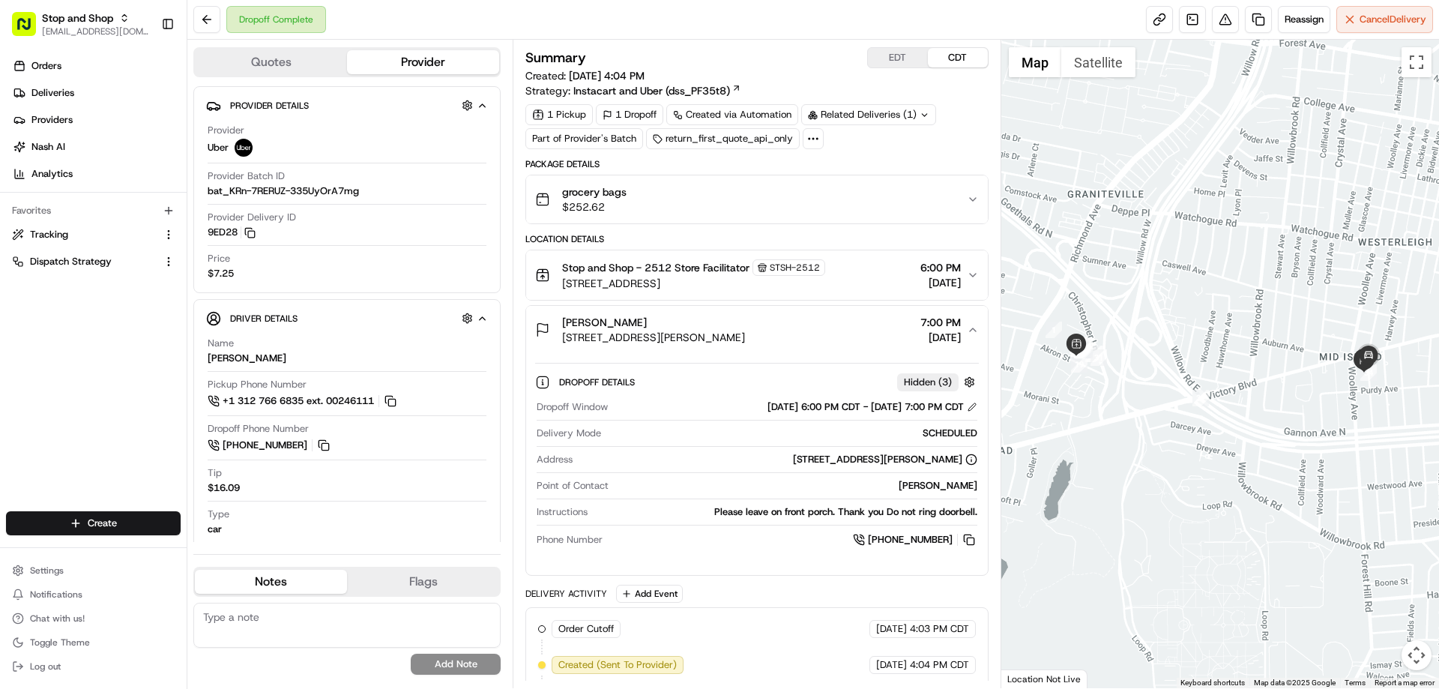
click at [972, 338] on button "[PERSON_NAME] [STREET_ADDRESS][PERSON_NAME] 7:00 PM [DATE]" at bounding box center [756, 330] width 461 height 48
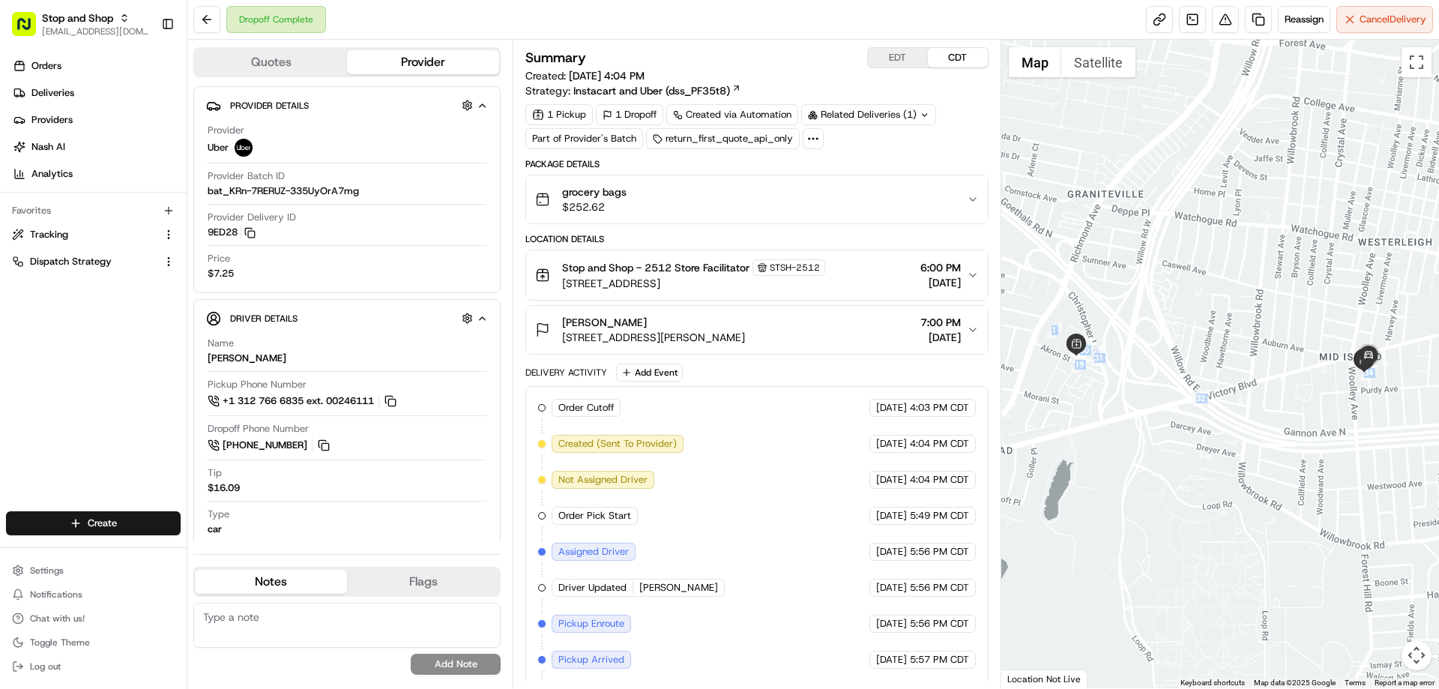
drag, startPoint x: 993, startPoint y: 570, endPoint x: 1002, endPoint y: 629, distance: 59.8
click at [1002, 629] on div "Quotes Provider Provider Details Hidden ( 3 ) Provider Uber Provider Batch ID b…" at bounding box center [813, 364] width 1252 height 649
click at [894, 66] on button "EDT" at bounding box center [898, 57] width 60 height 19
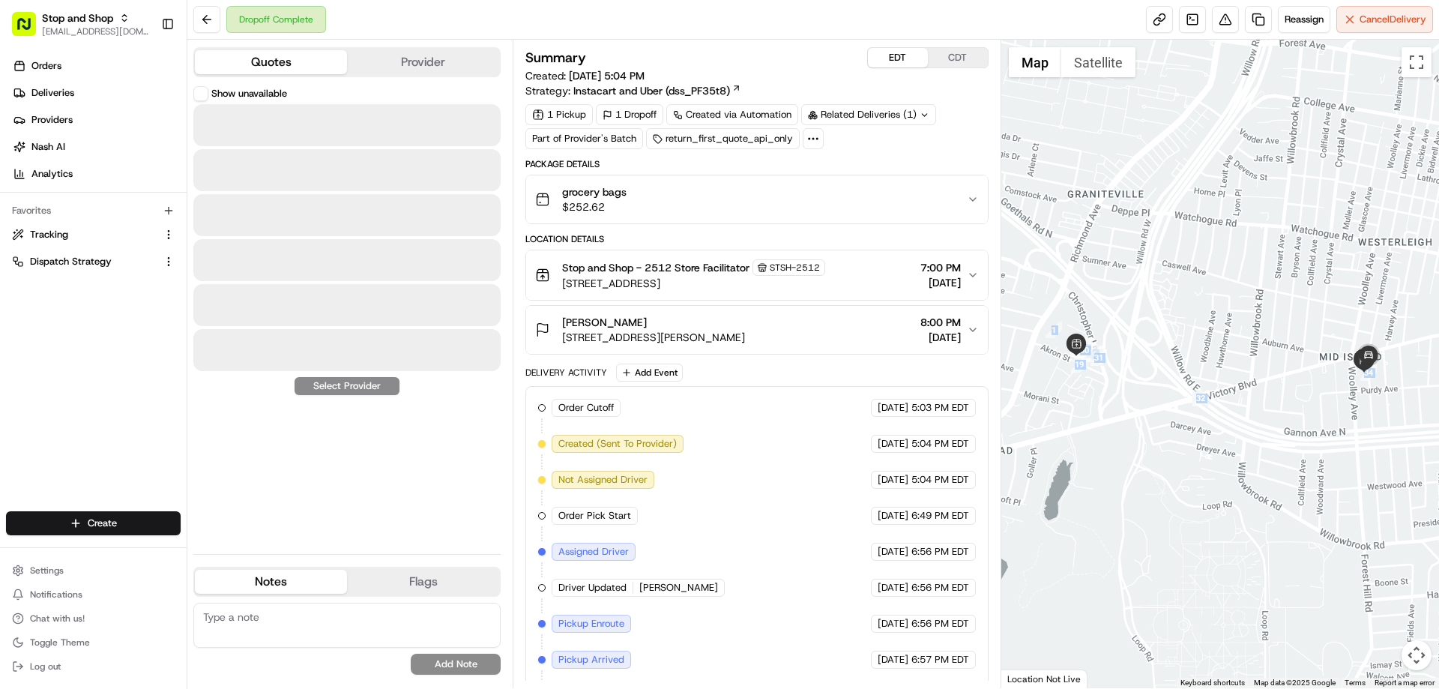
click at [271, 68] on button "Quotes" at bounding box center [271, 62] width 152 height 24
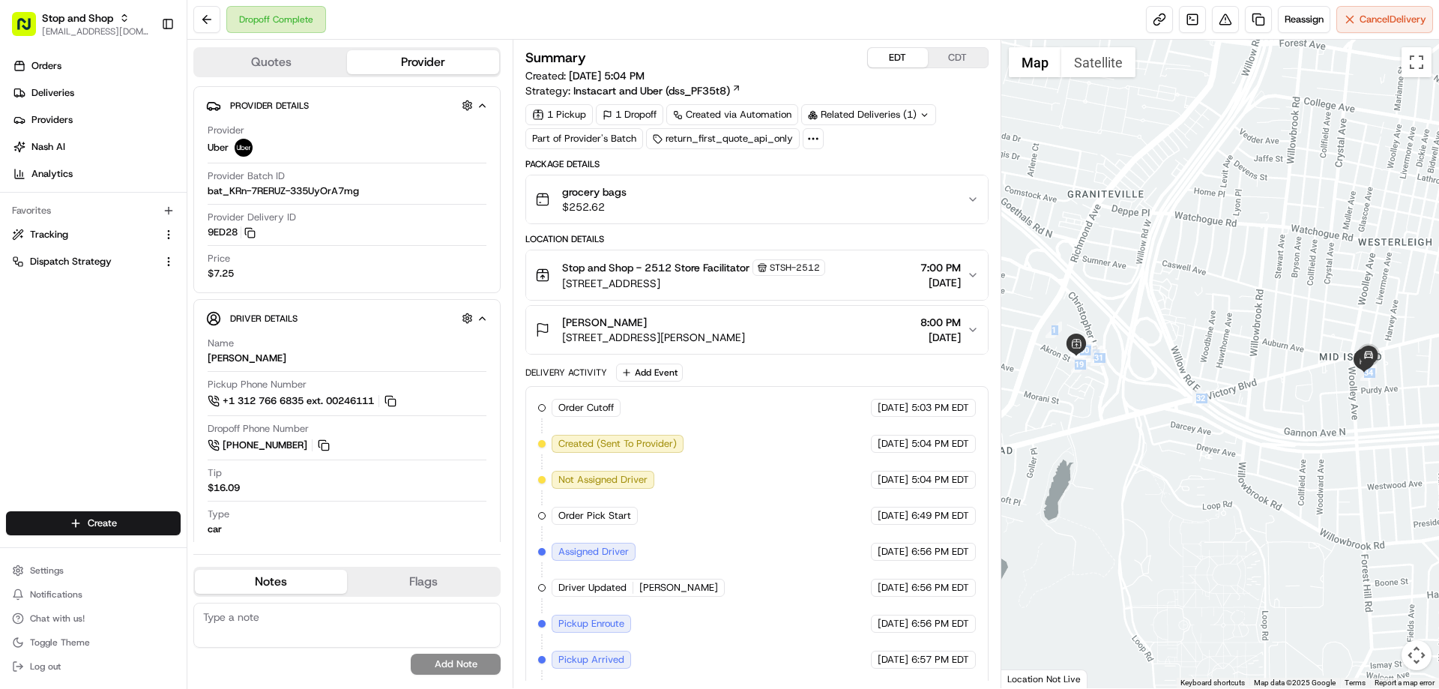
click at [418, 63] on button "Provider" at bounding box center [423, 62] width 152 height 24
click at [973, 331] on icon "button" at bounding box center [973, 329] width 6 height 3
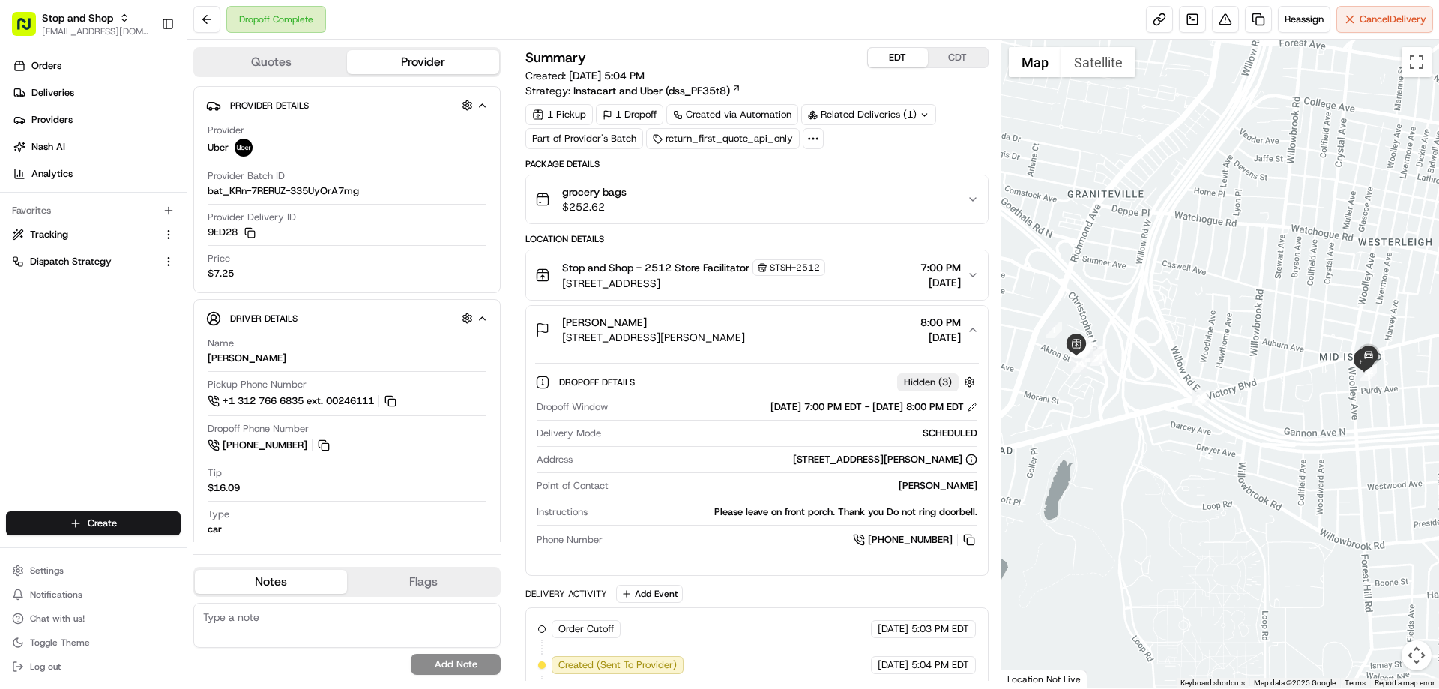
click at [973, 331] on icon "button" at bounding box center [973, 330] width 12 height 12
